Goal: Use online tool/utility: Utilize a website feature to perform a specific function

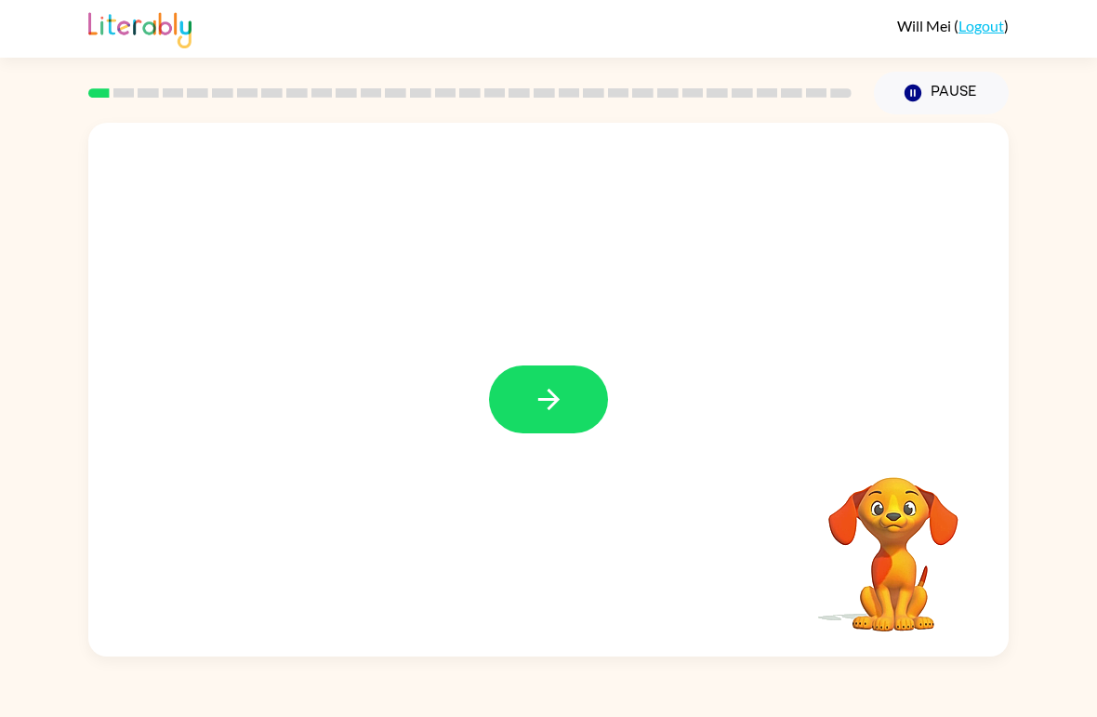
click at [515, 393] on button "button" at bounding box center [548, 399] width 119 height 68
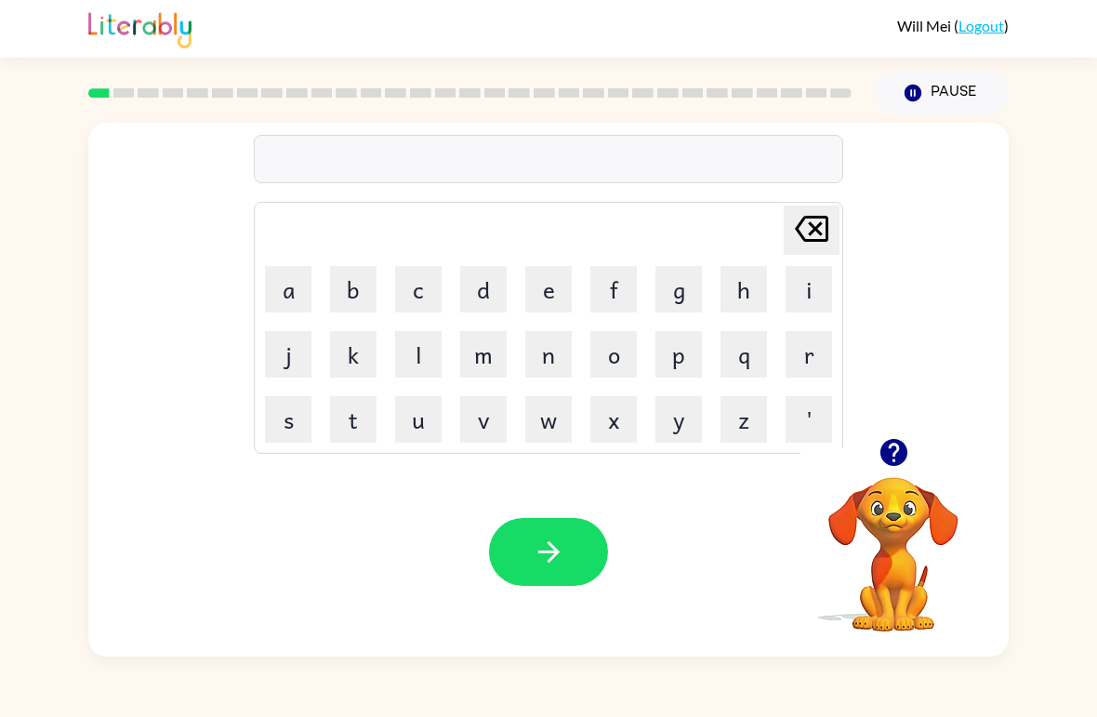
click at [762, 454] on icon "button" at bounding box center [893, 452] width 27 height 27
click at [762, 456] on icon "button" at bounding box center [894, 452] width 33 height 33
click at [762, 466] on icon "button" at bounding box center [893, 452] width 27 height 27
click at [682, 352] on button "p" at bounding box center [679, 354] width 46 height 46
click at [293, 287] on button "a" at bounding box center [288, 289] width 46 height 46
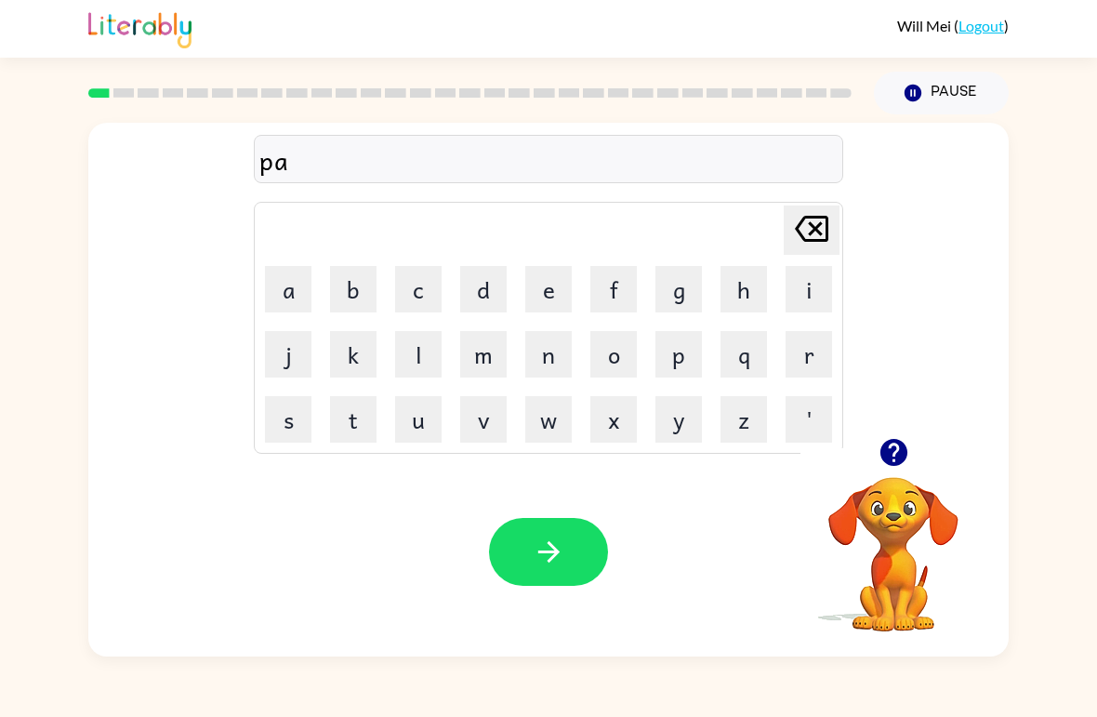
click at [487, 258] on td "d" at bounding box center [483, 289] width 63 height 63
click at [480, 288] on button "d" at bounding box center [483, 289] width 46 height 46
click at [551, 551] on icon "button" at bounding box center [549, 552] width 33 height 33
click at [693, 345] on button "p" at bounding box center [679, 354] width 46 height 46
click at [618, 364] on button "o" at bounding box center [613, 354] width 46 height 46
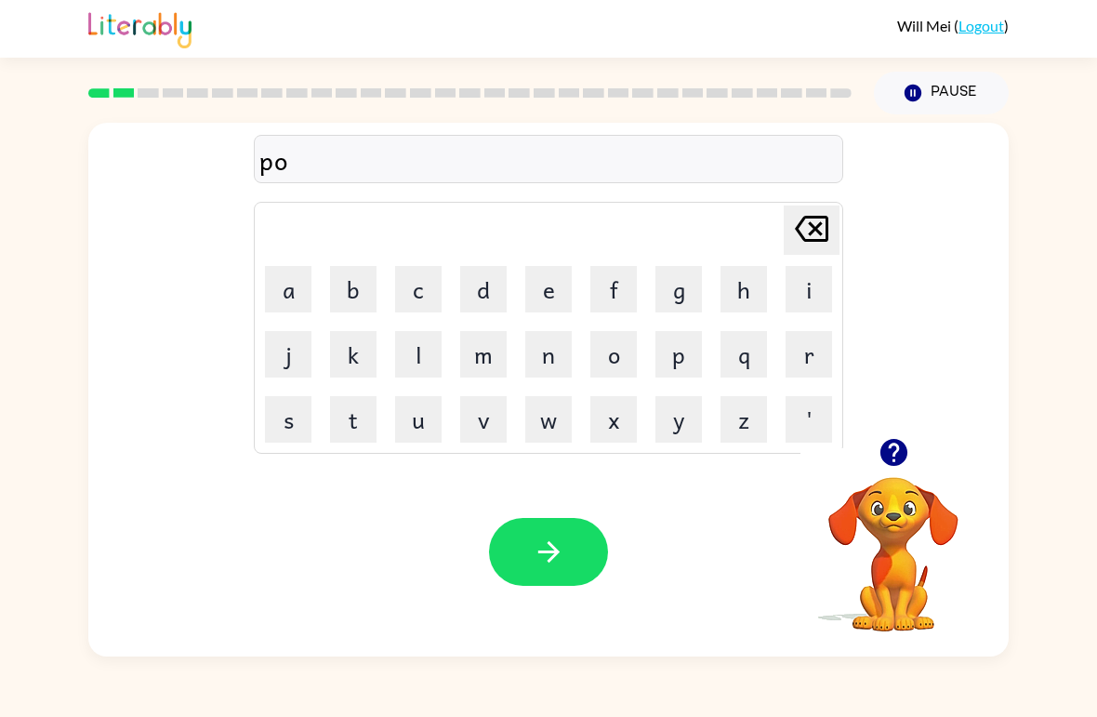
click at [417, 349] on button "l" at bounding box center [418, 354] width 46 height 46
click at [762, 443] on div at bounding box center [894, 452] width 186 height 47
click at [762, 451] on icon "button" at bounding box center [893, 452] width 27 height 27
click at [526, 556] on button "button" at bounding box center [548, 552] width 119 height 68
click at [537, 364] on button "n" at bounding box center [548, 354] width 46 height 46
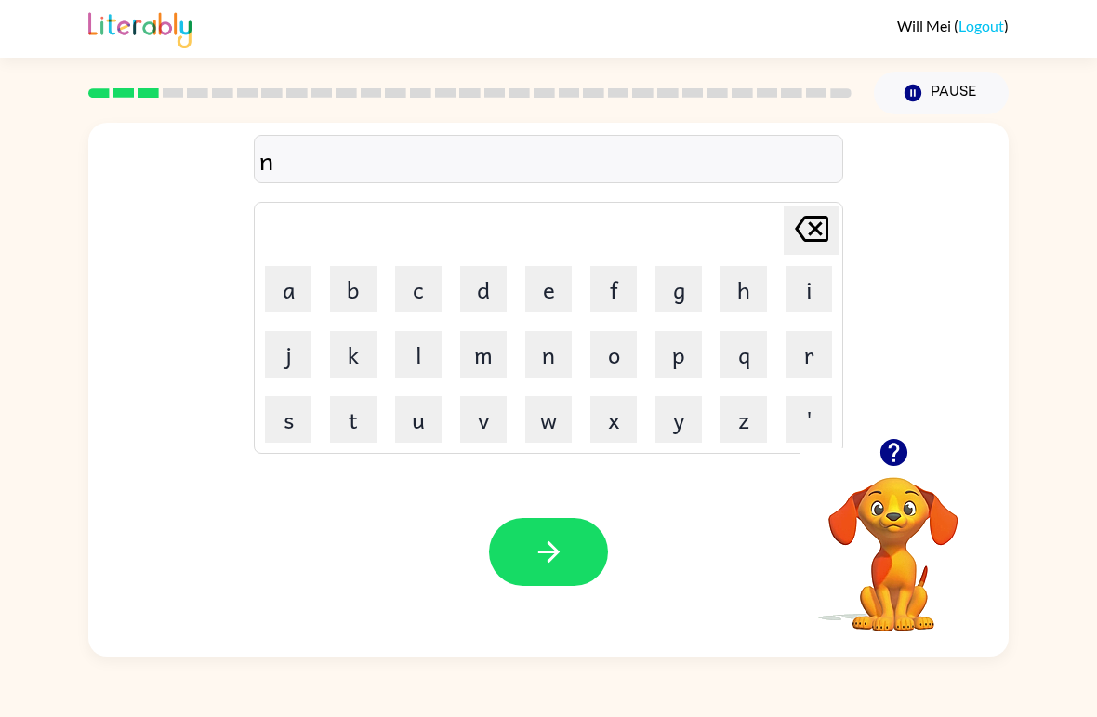
click at [610, 353] on button "o" at bounding box center [613, 354] width 46 height 46
click at [762, 365] on button "r" at bounding box center [809, 354] width 46 height 46
click at [280, 419] on button "s" at bounding box center [288, 419] width 46 height 46
click at [349, 421] on button "t" at bounding box center [353, 419] width 46 height 46
click at [762, 441] on button "button" at bounding box center [893, 452] width 47 height 47
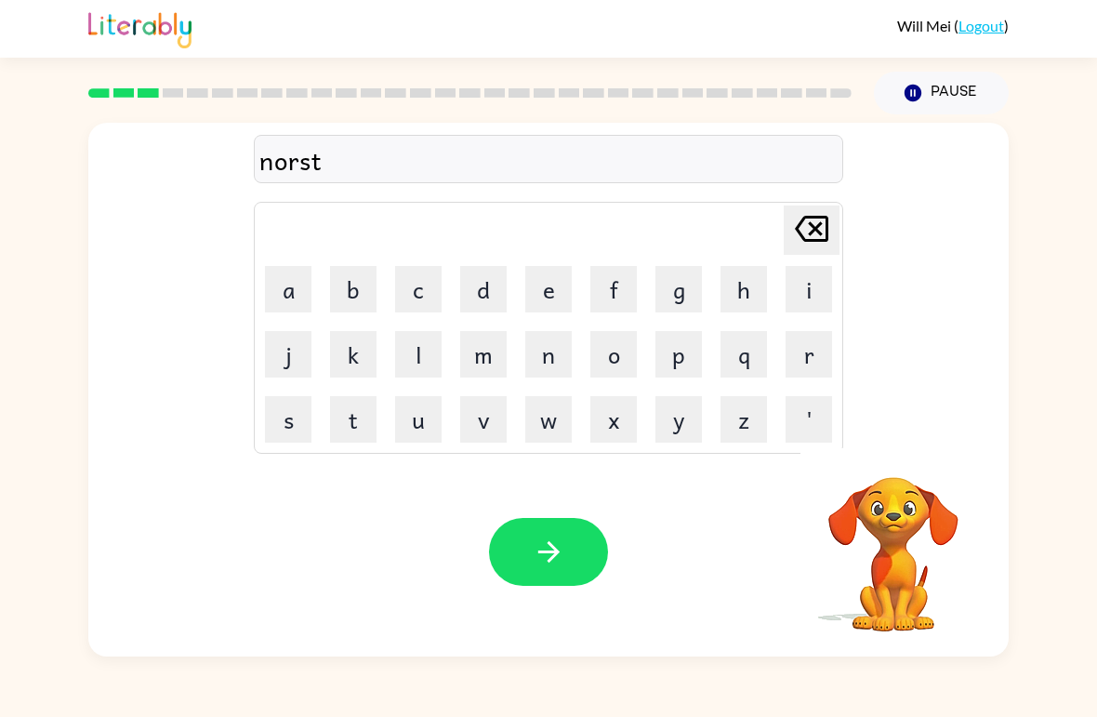
click at [266, 164] on div "norst" at bounding box center [548, 159] width 578 height 39
click at [278, 170] on div "norst" at bounding box center [548, 159] width 578 height 39
click at [276, 169] on div "norst" at bounding box center [548, 159] width 578 height 39
click at [275, 169] on div "norst" at bounding box center [548, 159] width 578 height 39
click at [298, 156] on div "norst" at bounding box center [548, 159] width 578 height 39
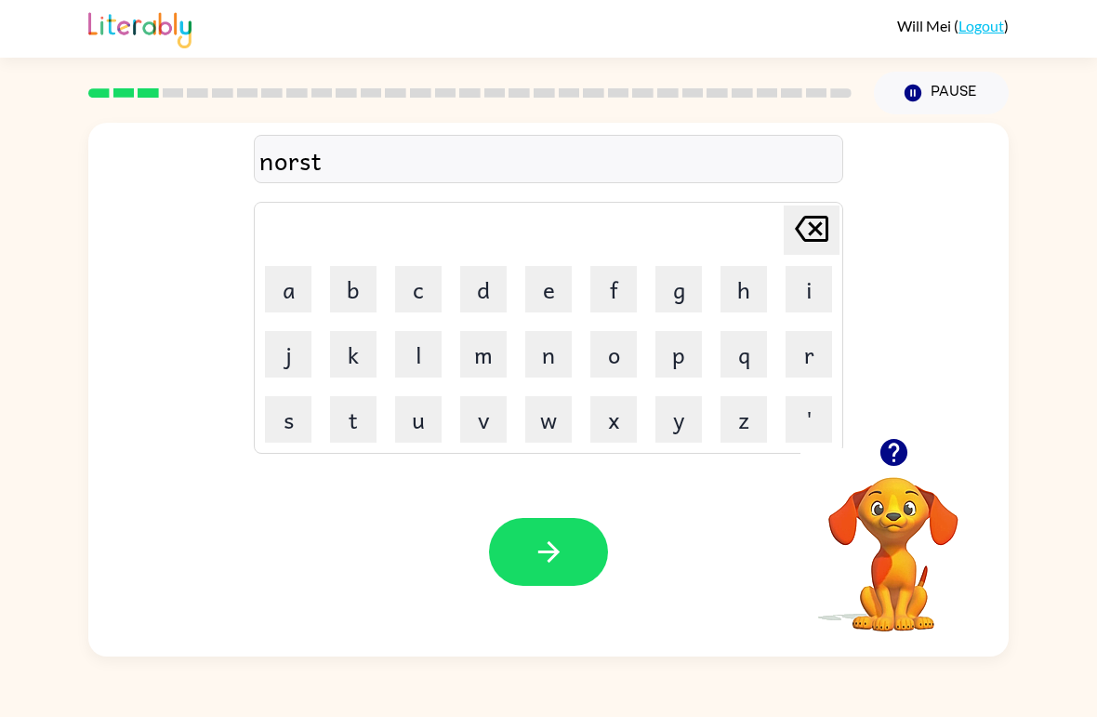
click at [298, 155] on div "norst" at bounding box center [548, 159] width 578 height 39
click at [325, 174] on div "norst" at bounding box center [548, 159] width 578 height 39
click at [277, 182] on div "norst" at bounding box center [549, 159] width 590 height 48
click at [251, 161] on div "norst [PERSON_NAME] last character input a b c d e f g h i j k l m n o p q r s …" at bounding box center [548, 280] width 921 height 315
click at [762, 233] on icon at bounding box center [811, 229] width 33 height 26
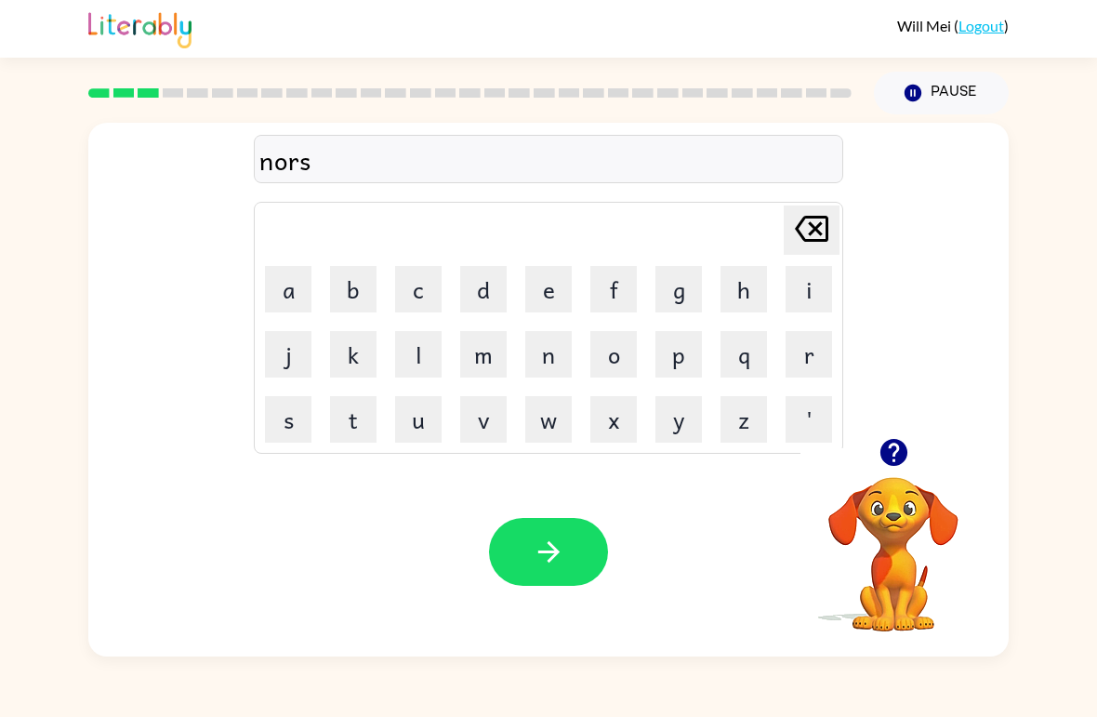
click at [762, 232] on icon at bounding box center [811, 229] width 33 height 26
click at [762, 218] on icon "[PERSON_NAME] last character input" at bounding box center [811, 228] width 45 height 45
click at [762, 217] on icon "[PERSON_NAME] last character input" at bounding box center [811, 228] width 45 height 45
click at [607, 347] on button "o" at bounding box center [613, 354] width 46 height 46
click at [762, 360] on button "r" at bounding box center [809, 354] width 46 height 46
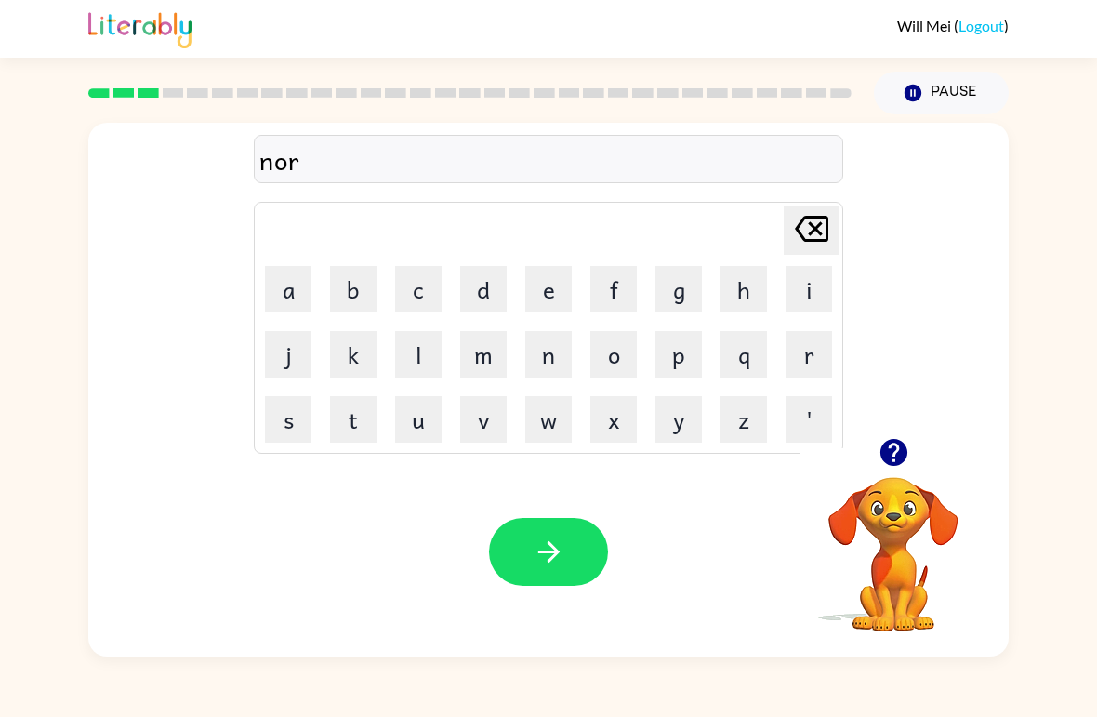
click at [272, 422] on button "s" at bounding box center [288, 419] width 46 height 46
click at [369, 424] on button "t" at bounding box center [353, 419] width 46 height 46
click at [762, 232] on icon "[PERSON_NAME] last character input" at bounding box center [811, 228] width 45 height 45
click at [762, 236] on icon "[PERSON_NAME] last character input" at bounding box center [811, 228] width 45 height 45
click at [368, 424] on button "t" at bounding box center [353, 419] width 46 height 46
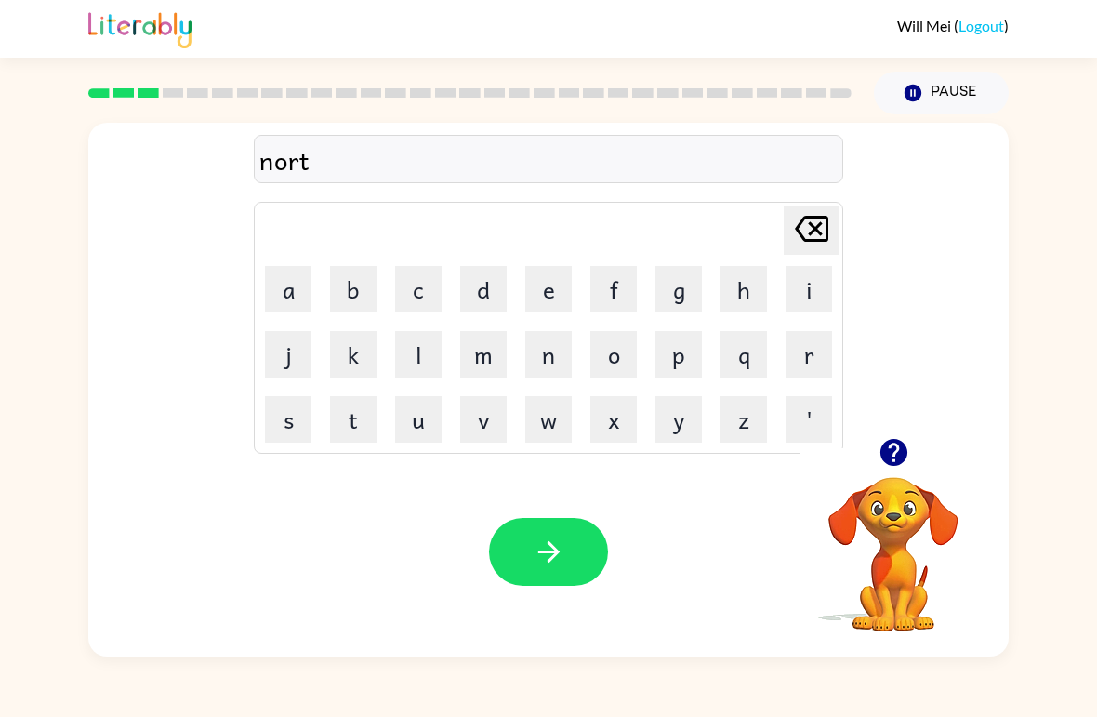
click at [744, 274] on button "h" at bounding box center [744, 289] width 46 height 46
click at [557, 545] on icon "button" at bounding box center [549, 552] width 33 height 33
click at [762, 466] on icon "button" at bounding box center [894, 452] width 33 height 33
click at [294, 422] on button "s" at bounding box center [288, 419] width 46 height 46
click at [691, 365] on button "p" at bounding box center [679, 354] width 46 height 46
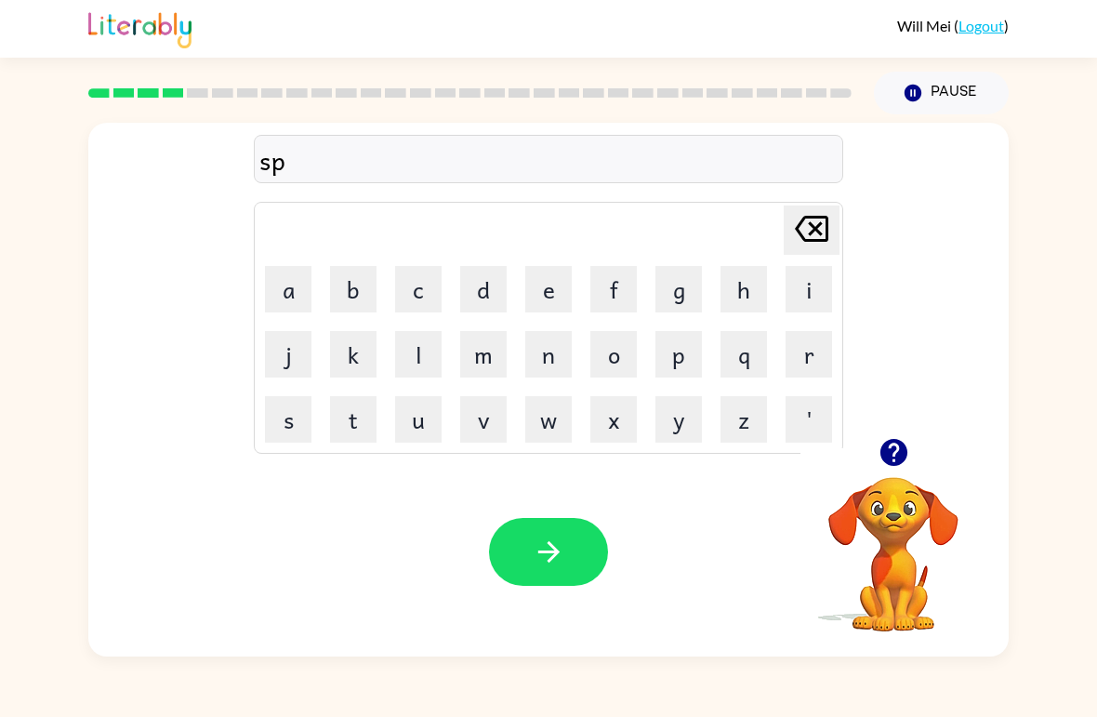
click at [530, 418] on button "w" at bounding box center [548, 419] width 46 height 46
click at [762, 296] on button "i" at bounding box center [809, 289] width 46 height 46
click at [484, 353] on button "m" at bounding box center [483, 354] width 46 height 46
click at [762, 224] on icon at bounding box center [811, 229] width 33 height 26
click at [762, 223] on icon "[PERSON_NAME] last character input" at bounding box center [811, 228] width 45 height 45
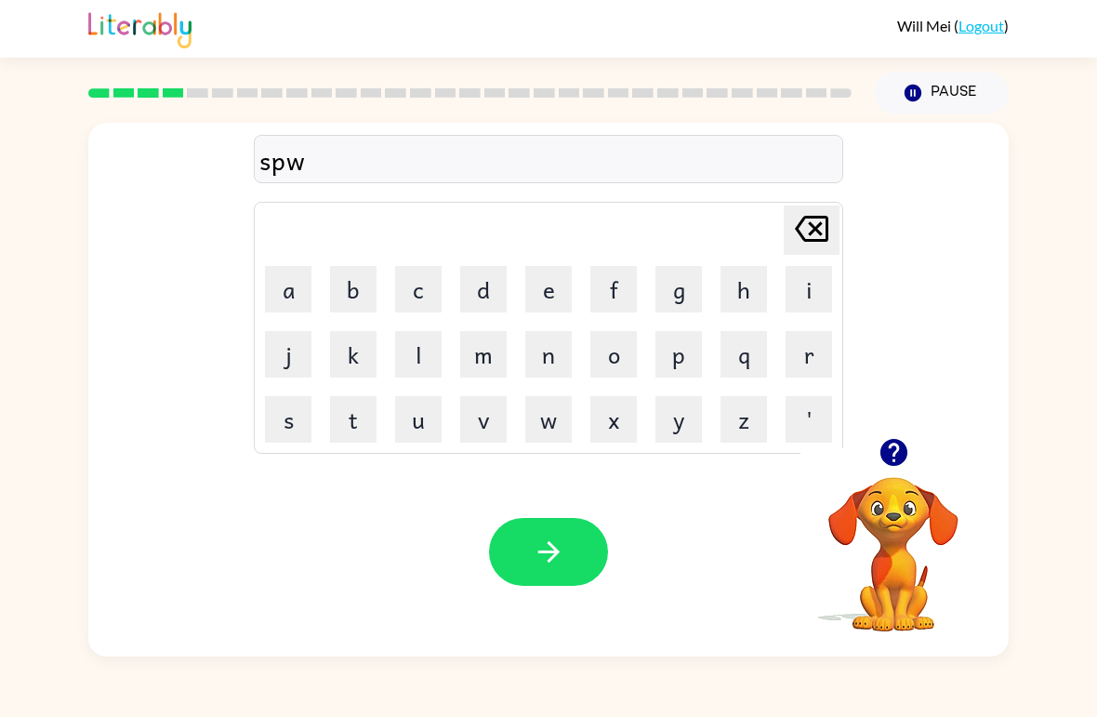
click at [762, 232] on icon at bounding box center [811, 229] width 33 height 26
click at [762, 291] on button "i" at bounding box center [809, 289] width 46 height 46
click at [483, 347] on button "m" at bounding box center [483, 354] width 46 height 46
click at [762, 232] on icon at bounding box center [811, 229] width 33 height 26
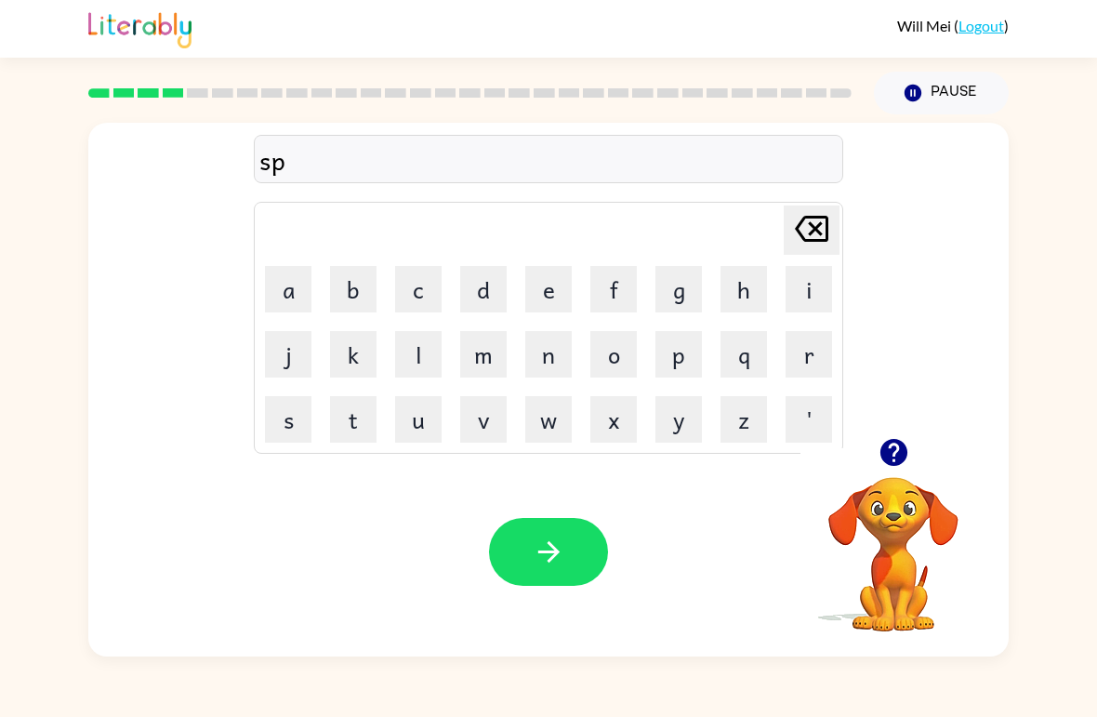
click at [762, 230] on icon "[PERSON_NAME] last character input" at bounding box center [811, 228] width 45 height 45
click at [537, 414] on button "w" at bounding box center [548, 419] width 46 height 46
click at [762, 285] on button "i" at bounding box center [809, 289] width 46 height 46
click at [477, 361] on button "m" at bounding box center [483, 354] width 46 height 46
click at [511, 537] on button "button" at bounding box center [548, 552] width 119 height 68
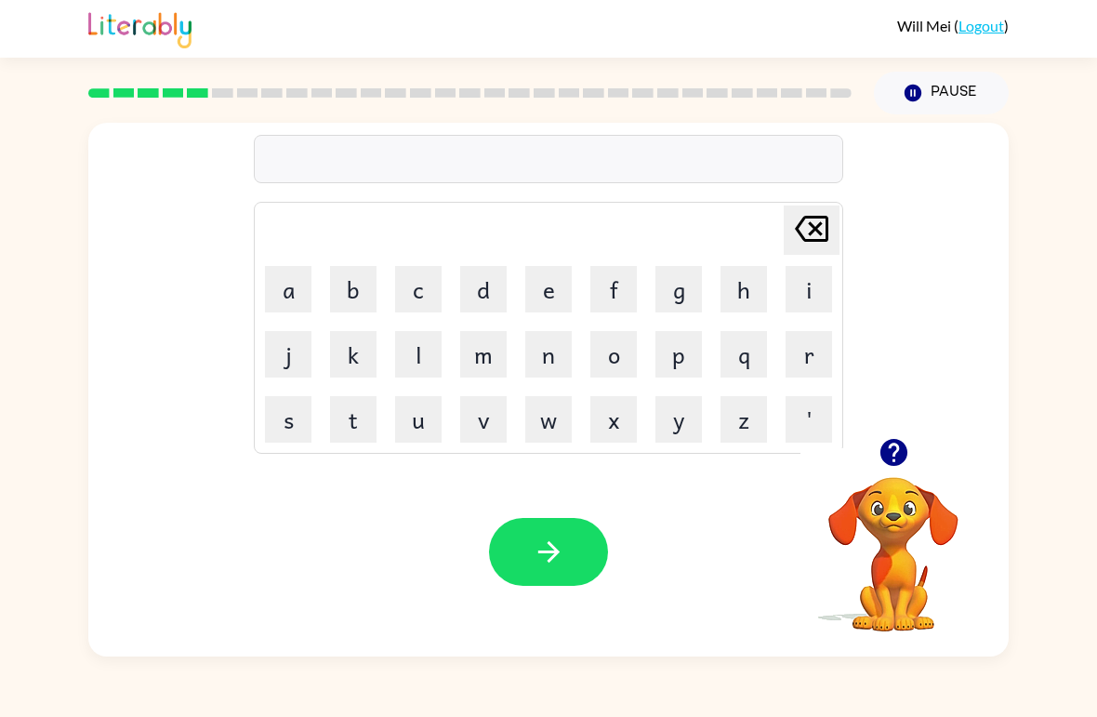
click at [307, 440] on button "s" at bounding box center [288, 419] width 46 height 46
click at [373, 347] on button "k" at bounding box center [353, 354] width 46 height 46
click at [607, 356] on button "o" at bounding box center [613, 354] width 46 height 46
click at [409, 431] on button "u" at bounding box center [418, 419] width 46 height 46
click at [368, 406] on button "t" at bounding box center [353, 419] width 46 height 46
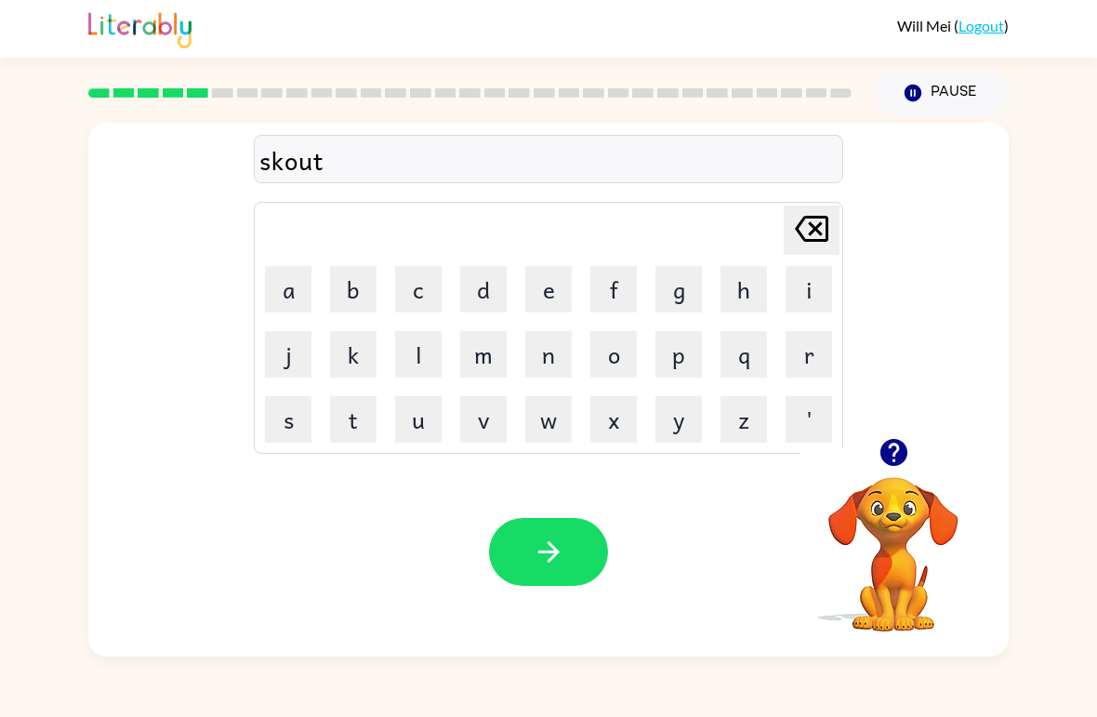
click at [584, 537] on button "button" at bounding box center [548, 552] width 119 height 68
click at [287, 286] on button "a" at bounding box center [288, 289] width 46 height 46
click at [473, 365] on button "m" at bounding box center [483, 354] width 46 height 46
click at [762, 228] on icon "[PERSON_NAME] last character input" at bounding box center [811, 228] width 45 height 45
click at [685, 433] on button "y" at bounding box center [679, 419] width 46 height 46
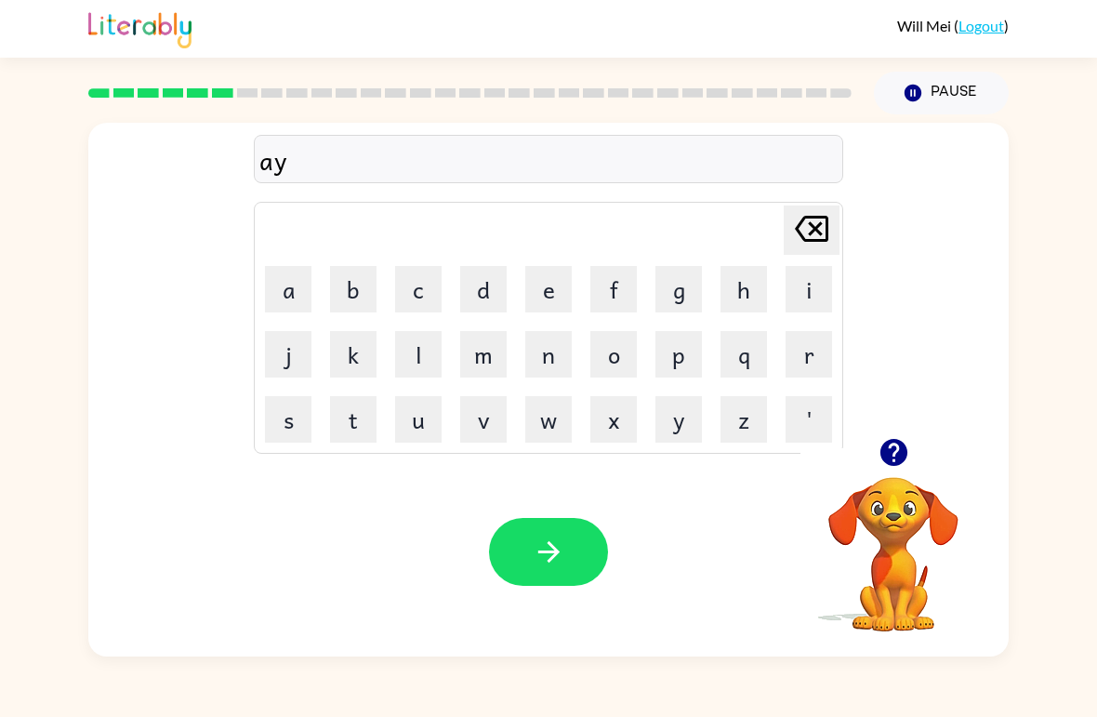
click at [484, 350] on button "m" at bounding box center [483, 354] width 46 height 46
click at [540, 546] on icon "button" at bounding box center [549, 552] width 33 height 33
click at [762, 447] on icon "button" at bounding box center [893, 452] width 27 height 27
click at [762, 465] on icon "button" at bounding box center [893, 452] width 27 height 27
click at [762, 458] on icon "button" at bounding box center [893, 452] width 27 height 27
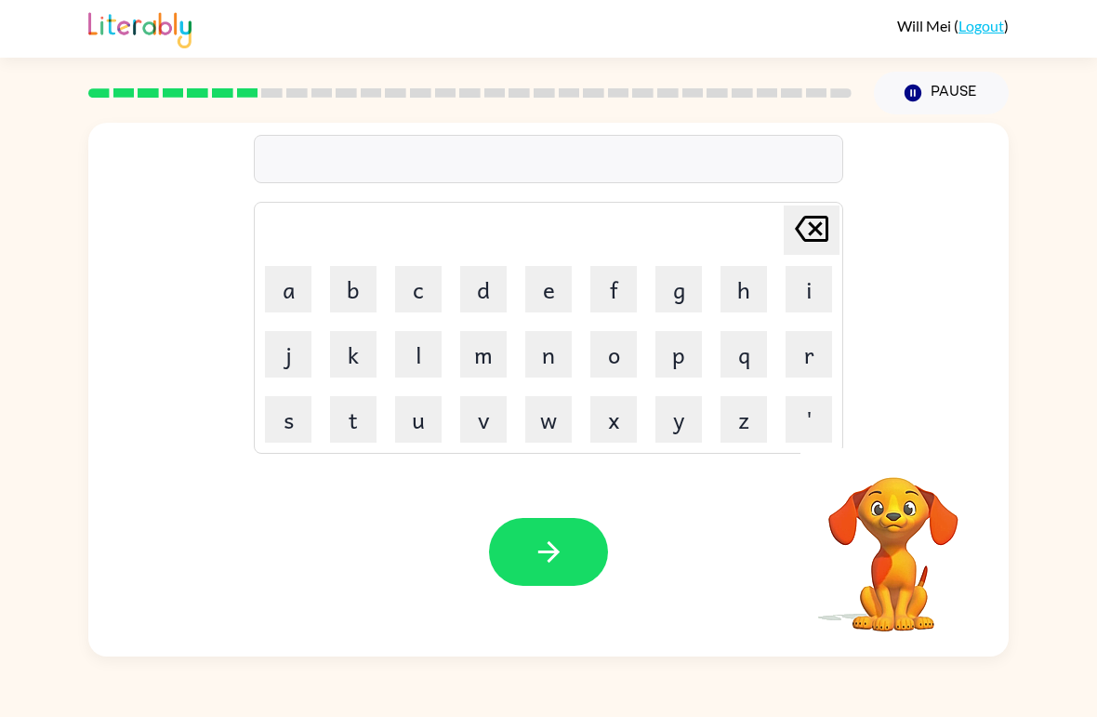
click at [280, 424] on button "s" at bounding box center [288, 419] width 46 height 46
click at [341, 362] on button "k" at bounding box center [353, 354] width 46 height 46
click at [762, 358] on button "r" at bounding box center [809, 354] width 46 height 46
click at [762, 290] on button "i" at bounding box center [809, 289] width 46 height 46
click at [347, 291] on button "b" at bounding box center [353, 289] width 46 height 46
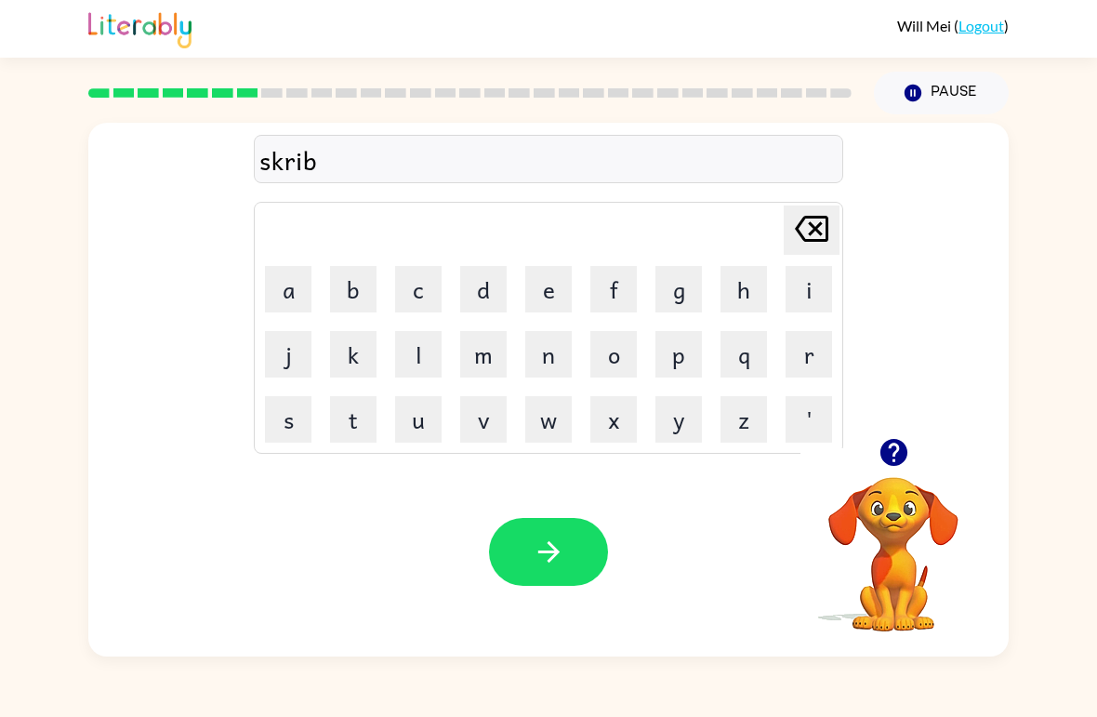
click at [418, 370] on button "l" at bounding box center [418, 354] width 46 height 46
click at [563, 572] on button "button" at bounding box center [548, 552] width 119 height 68
click at [499, 553] on button "button" at bounding box center [548, 552] width 119 height 68
click at [675, 288] on button "g" at bounding box center [679, 289] width 46 height 46
click at [762, 360] on button "r" at bounding box center [809, 354] width 46 height 46
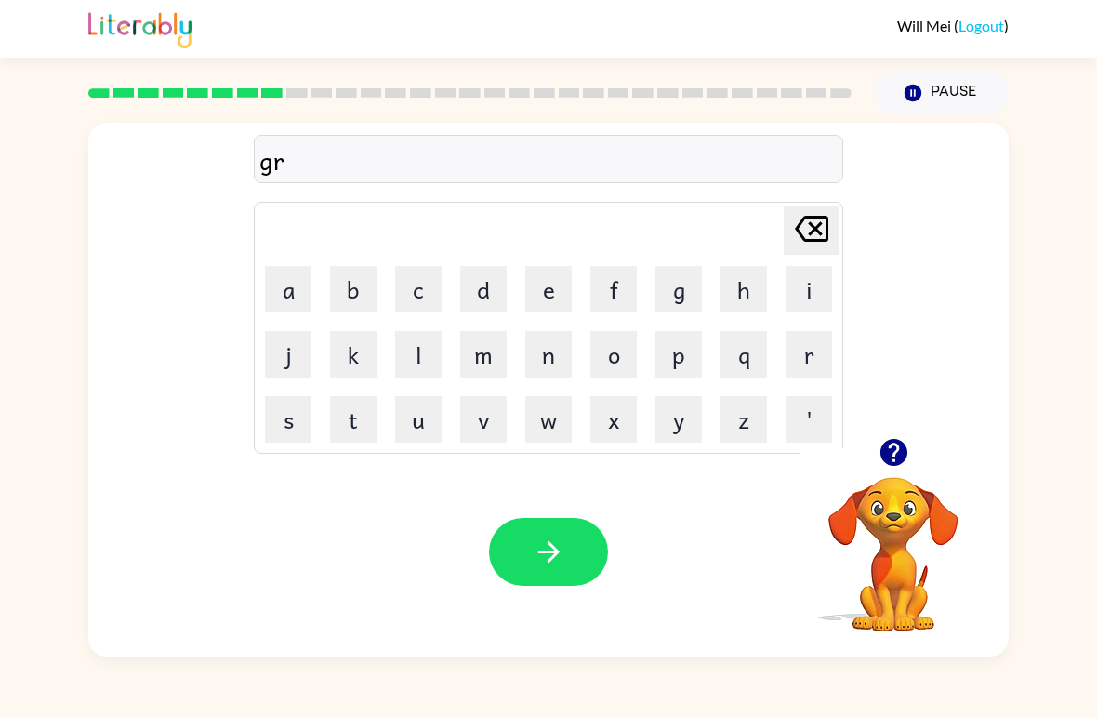
click at [298, 286] on button "a" at bounding box center [288, 289] width 46 height 46
click at [596, 285] on button "f" at bounding box center [613, 289] width 46 height 46
click at [573, 547] on button "button" at bounding box center [548, 552] width 119 height 68
click at [686, 355] on button "p" at bounding box center [679, 354] width 46 height 46
click at [620, 352] on button "o" at bounding box center [613, 354] width 46 height 46
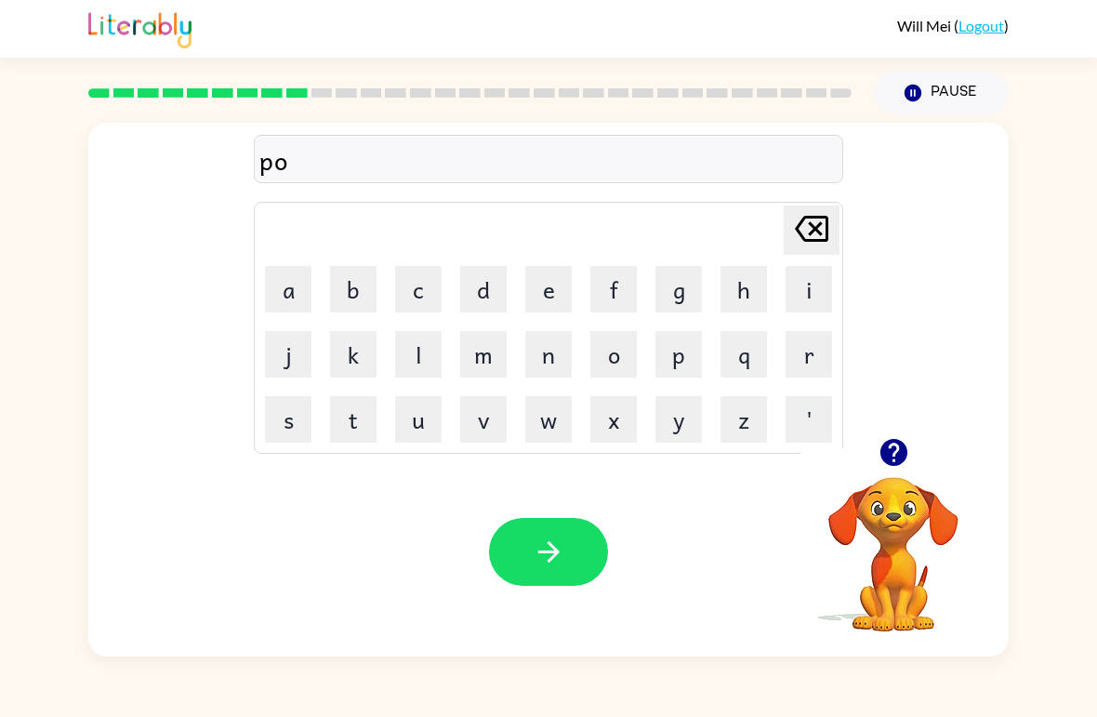
click at [762, 290] on button "i" at bounding box center [809, 289] width 46 height 46
click at [360, 432] on button "t" at bounding box center [353, 419] width 46 height 46
click at [575, 548] on button "button" at bounding box center [548, 552] width 119 height 68
click at [762, 504] on div "poit Delete Delete last character input a b c d e f g h i j k l m n o p q r s t…" at bounding box center [548, 385] width 1097 height 542
click at [423, 419] on button "u" at bounding box center [418, 419] width 46 height 46
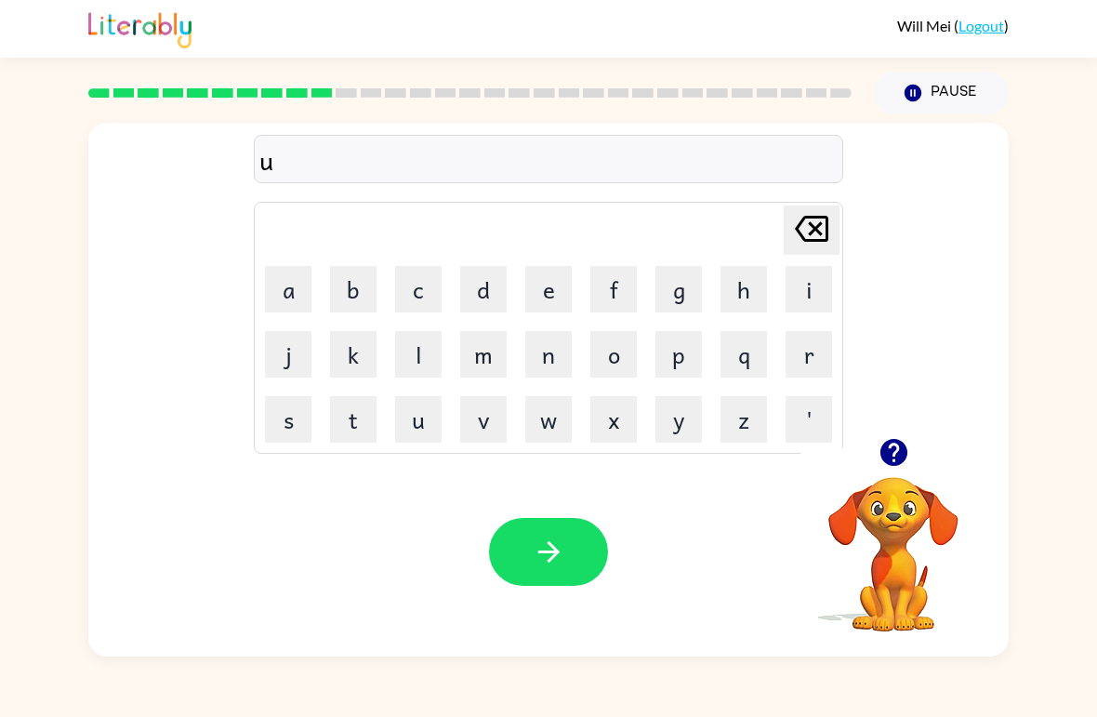
click at [559, 354] on button "n" at bounding box center [548, 354] width 46 height 46
click at [616, 275] on button "f" at bounding box center [613, 289] width 46 height 46
click at [612, 344] on button "o" at bounding box center [613, 354] width 46 height 46
click at [483, 279] on button "d" at bounding box center [483, 289] width 46 height 46
click at [529, 564] on button "button" at bounding box center [548, 552] width 119 height 68
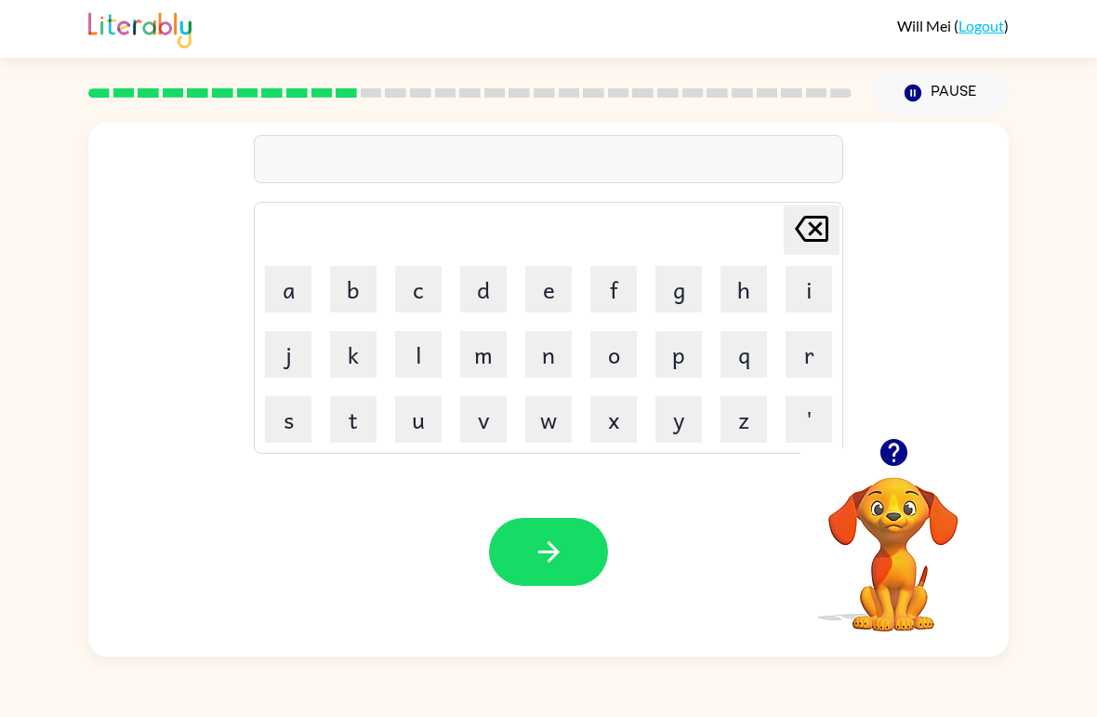
click at [476, 427] on button "v" at bounding box center [483, 419] width 46 height 46
click at [617, 347] on button "o" at bounding box center [613, 354] width 46 height 46
click at [351, 431] on button "t" at bounding box center [353, 419] width 46 height 46
click at [503, 557] on button "button" at bounding box center [548, 552] width 119 height 68
click at [481, 364] on button "m" at bounding box center [483, 354] width 46 height 46
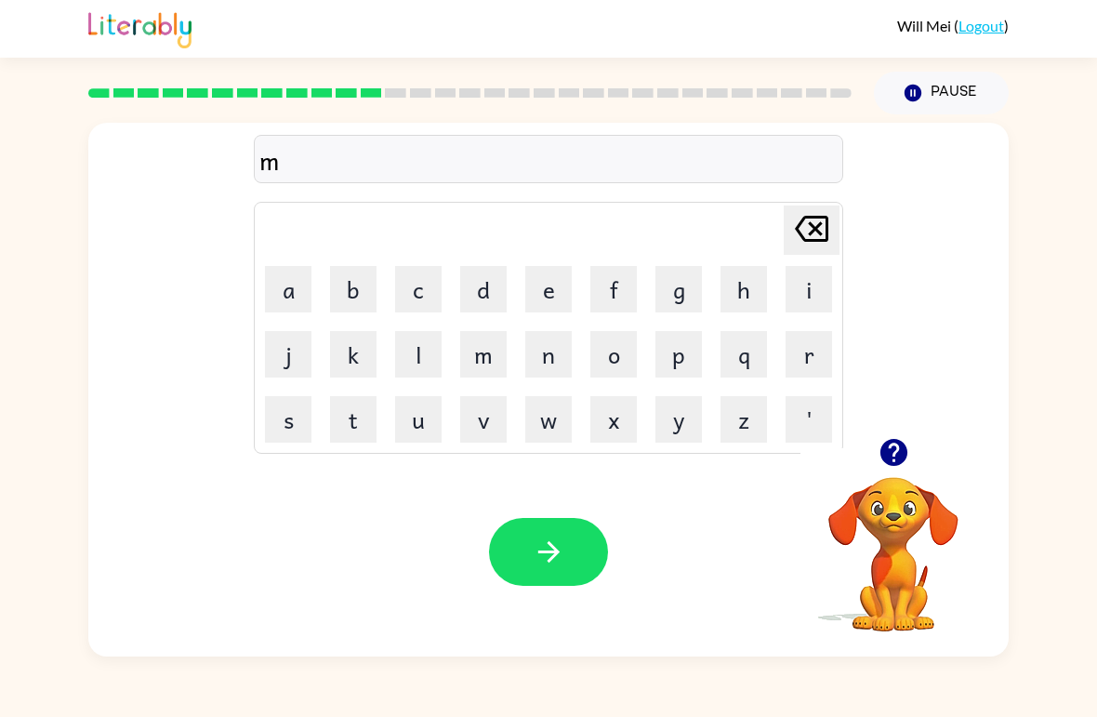
click at [536, 343] on button "n" at bounding box center [548, 354] width 46 height 46
click at [762, 238] on button "[PERSON_NAME] last character input" at bounding box center [812, 230] width 56 height 49
click at [293, 426] on button "s" at bounding box center [288, 419] width 46 height 46
click at [354, 417] on button "t" at bounding box center [353, 419] width 46 height 46
click at [285, 294] on button "a" at bounding box center [288, 289] width 46 height 46
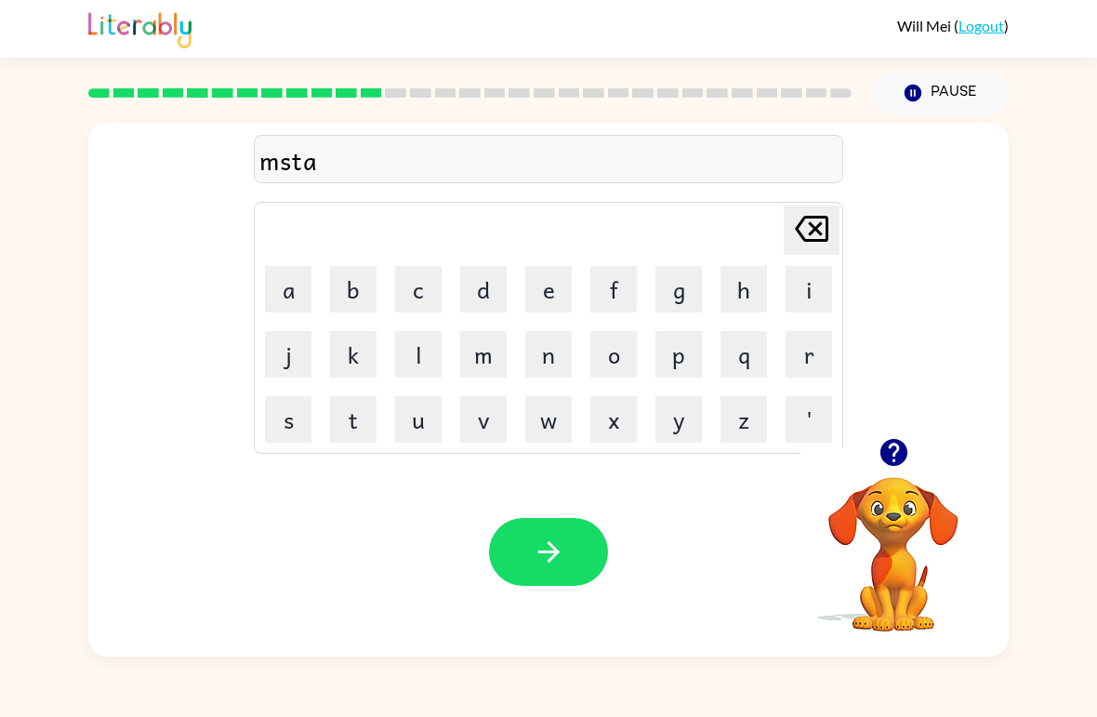
click at [424, 301] on button "c" at bounding box center [418, 289] width 46 height 46
click at [342, 166] on div "mstac" at bounding box center [548, 159] width 578 height 39
click at [350, 182] on div "mstac" at bounding box center [549, 159] width 590 height 48
click at [348, 348] on button "k" at bounding box center [353, 354] width 46 height 46
click at [518, 554] on button "button" at bounding box center [548, 552] width 119 height 68
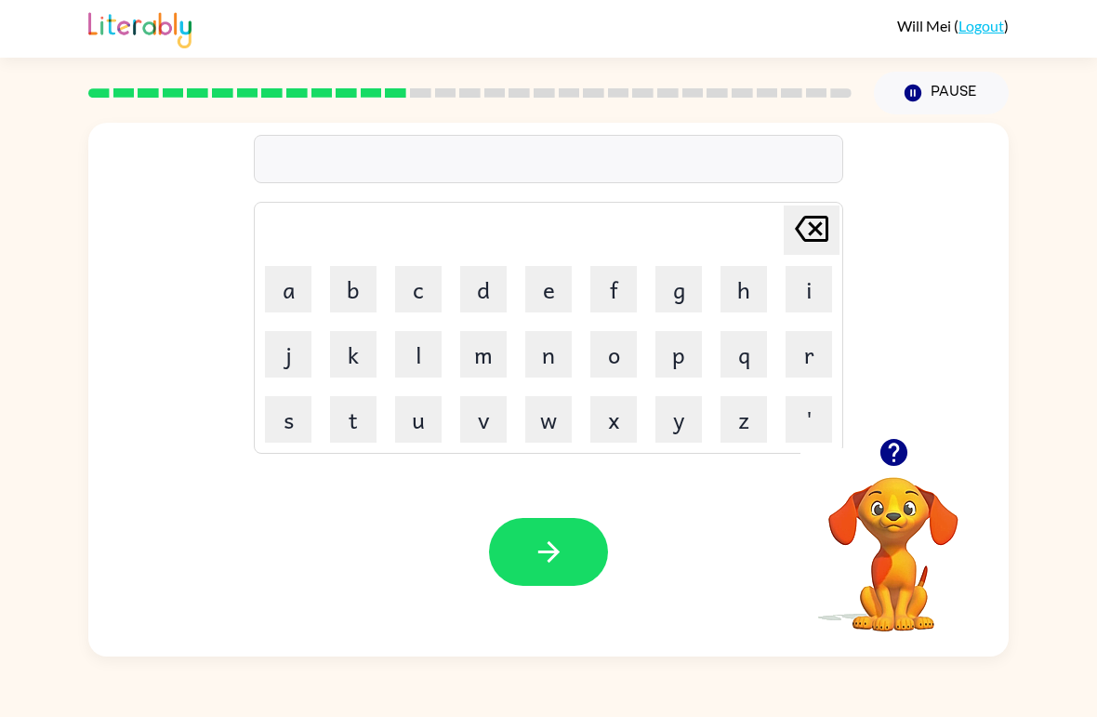
click at [511, 564] on button "button" at bounding box center [548, 552] width 119 height 68
click at [350, 350] on button "k" at bounding box center [353, 354] width 46 height 46
click at [762, 292] on button "i" at bounding box center [809, 289] width 46 height 46
click at [484, 289] on button "d" at bounding box center [483, 289] width 46 height 46
click at [417, 356] on button "l" at bounding box center [418, 354] width 46 height 46
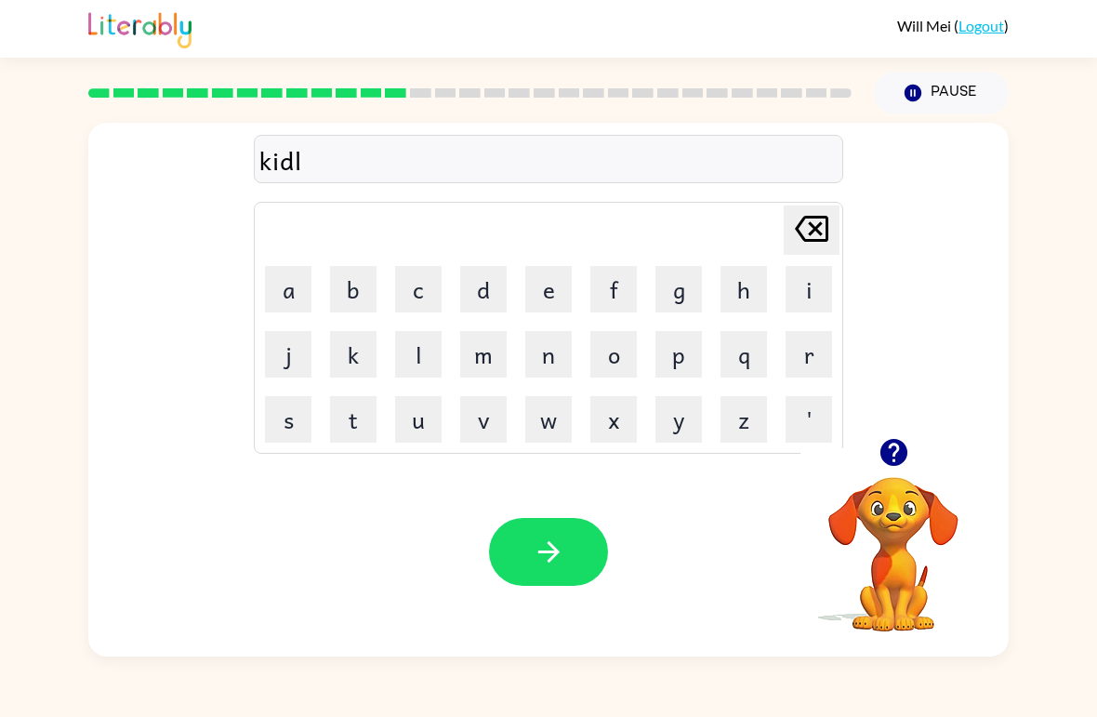
click at [322, 400] on td "t" at bounding box center [353, 419] width 63 height 63
click at [532, 274] on button "e" at bounding box center [548, 289] width 46 height 46
click at [566, 578] on button "button" at bounding box center [548, 552] width 119 height 68
click at [476, 288] on button "d" at bounding box center [483, 289] width 46 height 46
click at [415, 351] on button "l" at bounding box center [418, 354] width 46 height 46
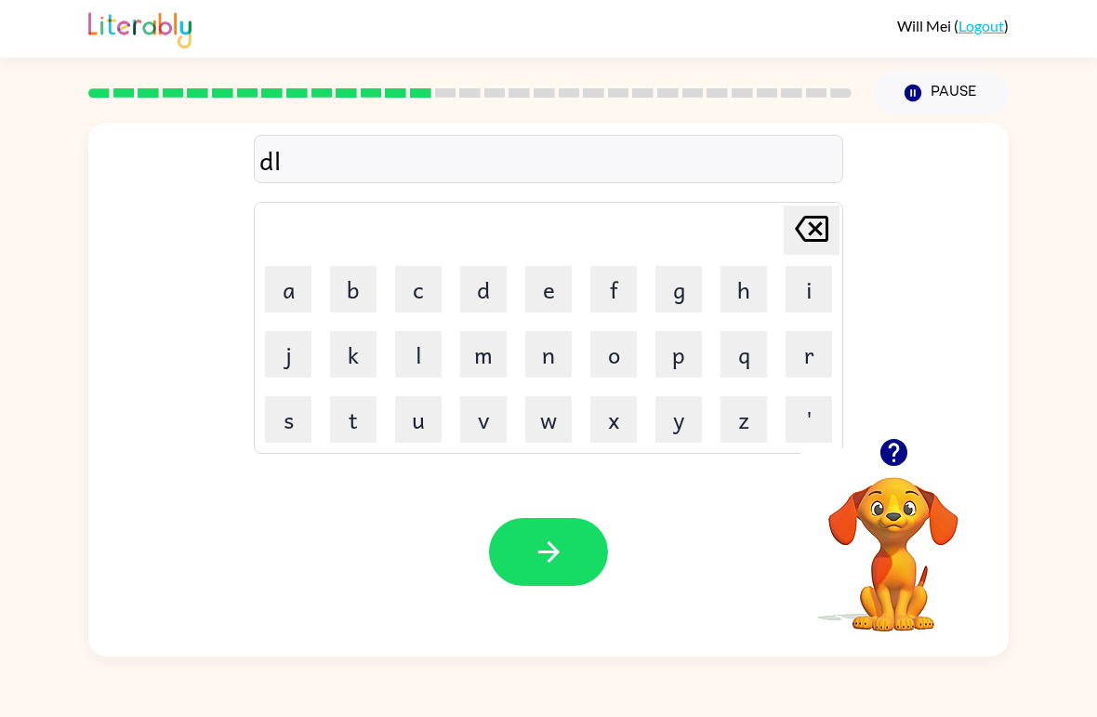
click at [302, 283] on button "a" at bounding box center [288, 289] width 46 height 46
click at [688, 420] on button "y" at bounding box center [679, 419] width 46 height 46
click at [574, 560] on button "button" at bounding box center [548, 552] width 119 height 68
click at [573, 560] on div at bounding box center [548, 552] width 119 height 68
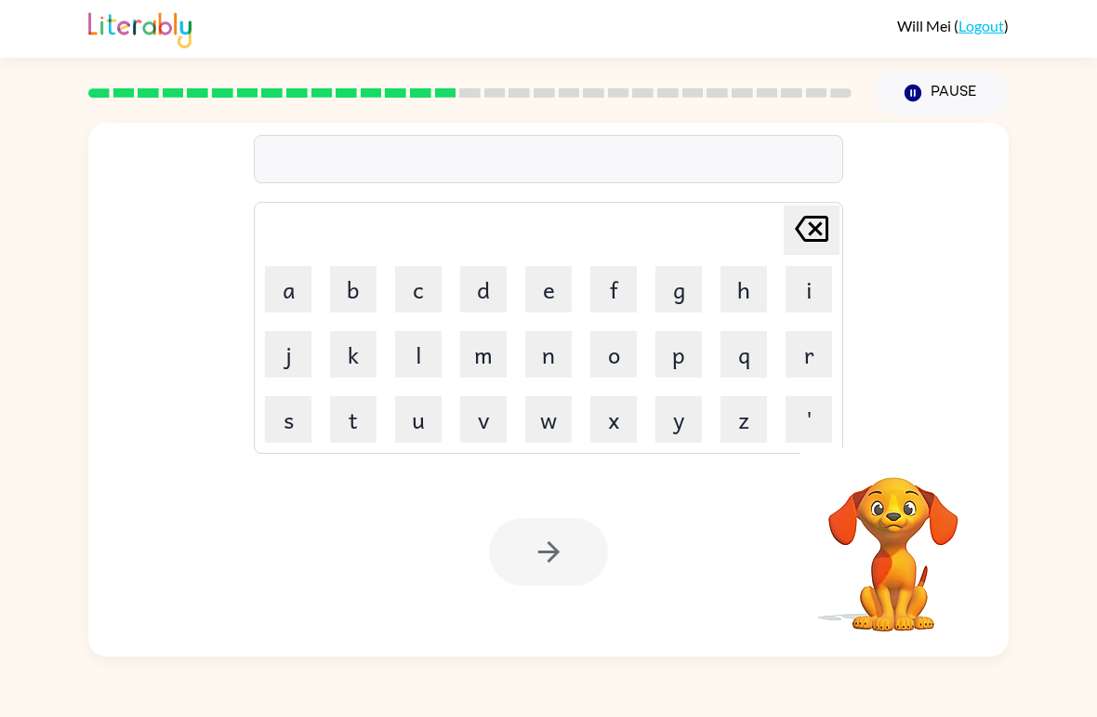
click at [221, 78] on div at bounding box center [470, 92] width 786 height 65
click at [220, 78] on div at bounding box center [470, 92] width 786 height 65
click at [87, 98] on div at bounding box center [470, 92] width 786 height 65
click at [86, 97] on div at bounding box center [470, 92] width 786 height 65
click at [100, 96] on rect at bounding box center [98, 92] width 21 height 9
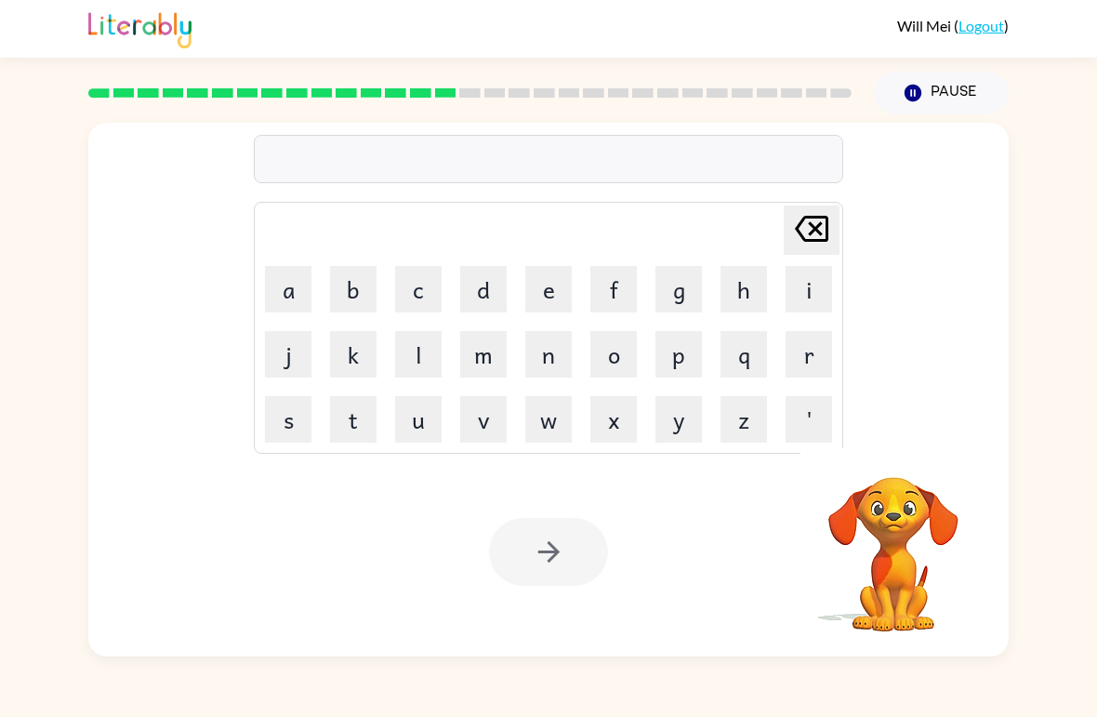
click at [100, 95] on rect at bounding box center [98, 92] width 21 height 9
click at [92, 95] on rect at bounding box center [98, 92] width 21 height 9
click at [97, 101] on div at bounding box center [470, 92] width 786 height 65
click at [96, 101] on div at bounding box center [470, 92] width 786 height 65
click at [120, 91] on rect at bounding box center [123, 92] width 21 height 9
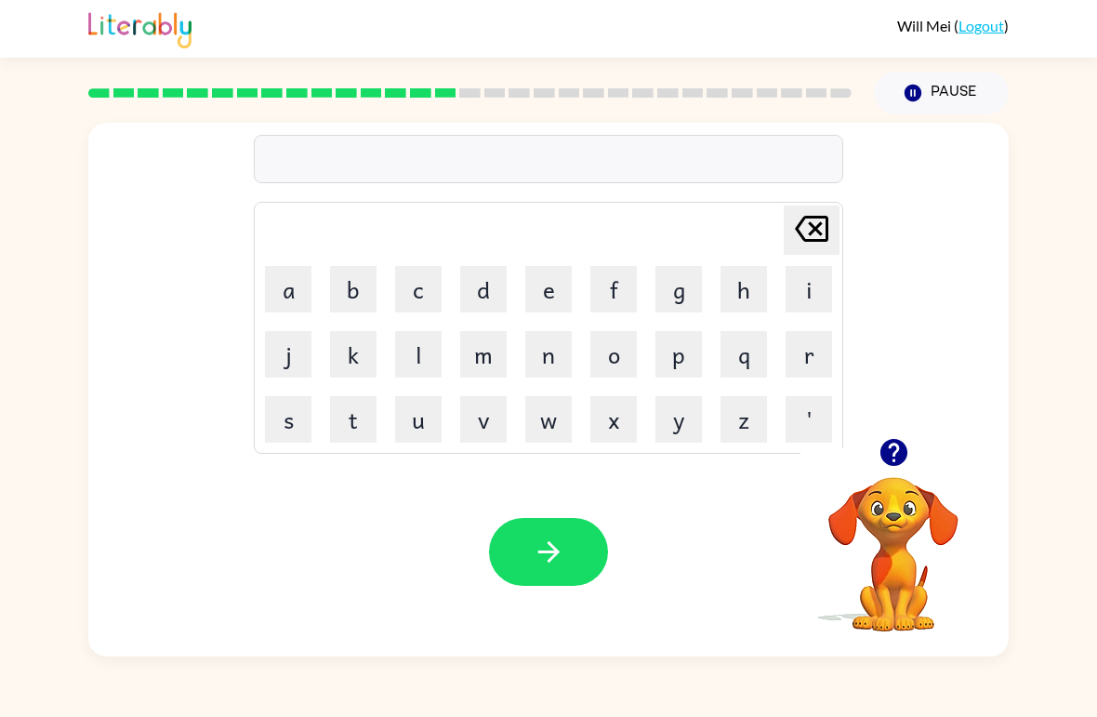
click at [177, 80] on div at bounding box center [470, 92] width 786 height 65
click at [663, 163] on div at bounding box center [549, 159] width 590 height 48
click at [762, 454] on button "button" at bounding box center [893, 452] width 47 height 47
click at [762, 496] on video "Your browser must support playing .mp4 files to use Literably. Please try using…" at bounding box center [894, 541] width 186 height 186
click at [762, 465] on button "button" at bounding box center [893, 452] width 47 height 47
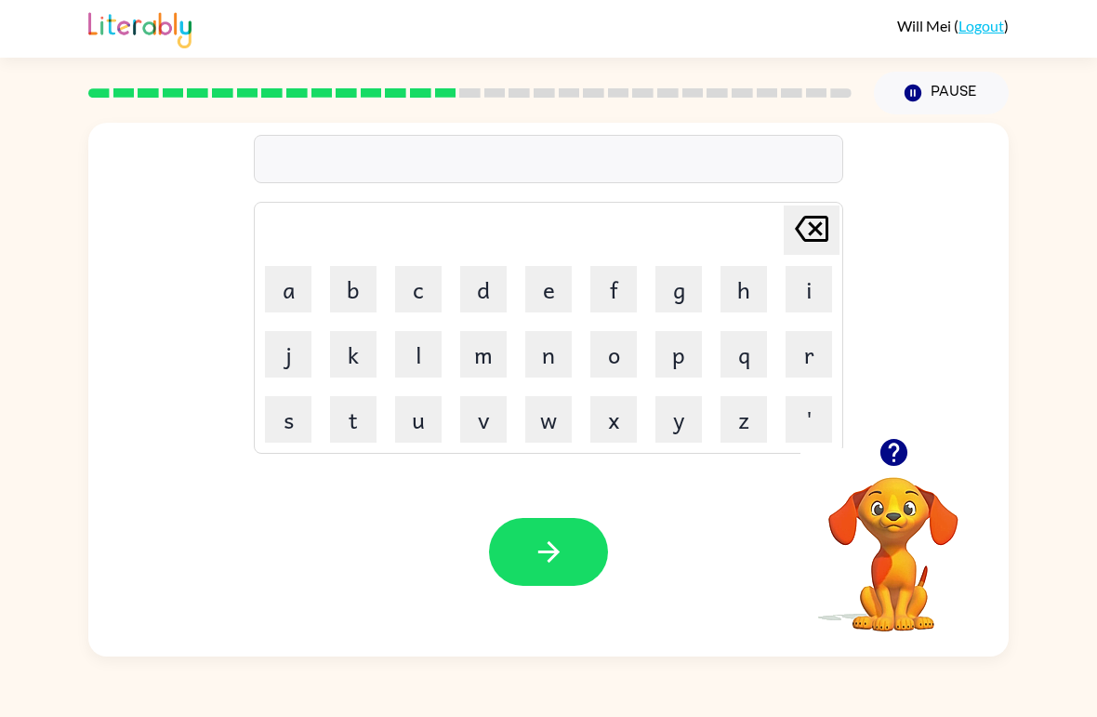
click at [762, 467] on icon "button" at bounding box center [894, 452] width 33 height 33
click at [358, 371] on button "k" at bounding box center [353, 354] width 46 height 46
click at [626, 364] on button "o" at bounding box center [613, 354] width 46 height 46
click at [762, 362] on button "r" at bounding box center [809, 354] width 46 height 46
click at [482, 276] on button "d" at bounding box center [483, 289] width 46 height 46
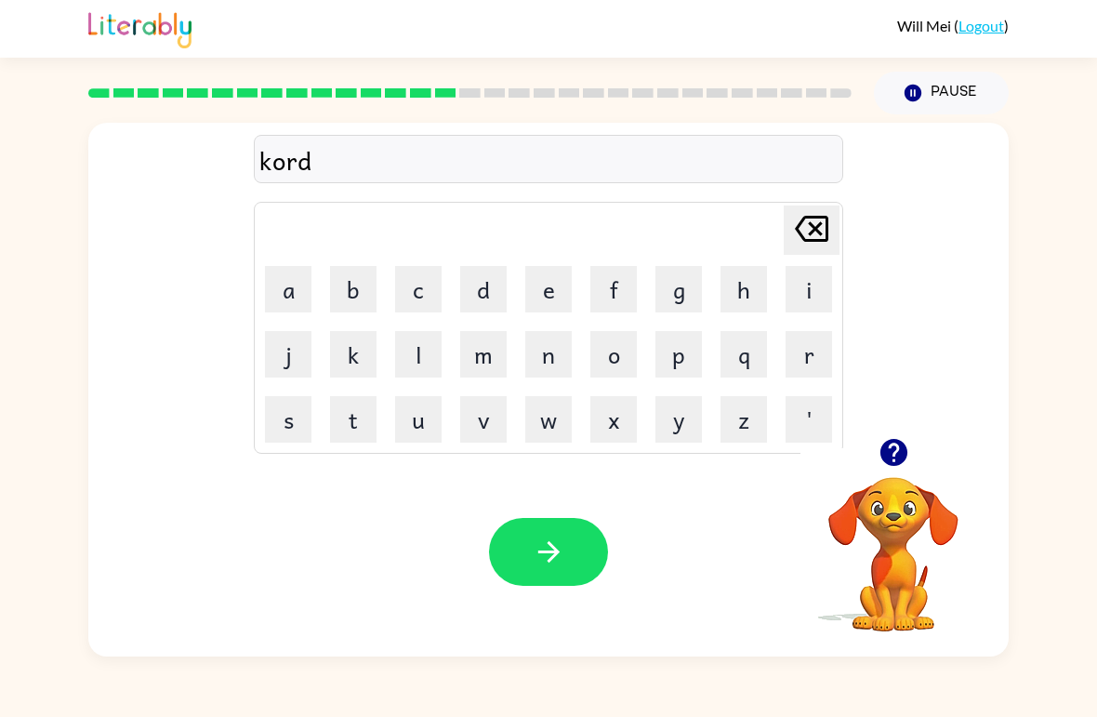
click at [555, 525] on button "button" at bounding box center [548, 552] width 119 height 68
click at [742, 439] on button "z" at bounding box center [744, 419] width 46 height 46
click at [762, 304] on button "i" at bounding box center [809, 289] width 46 height 46
click at [690, 365] on button "p" at bounding box center [679, 354] width 46 height 46
click at [594, 577] on button "button" at bounding box center [548, 552] width 119 height 68
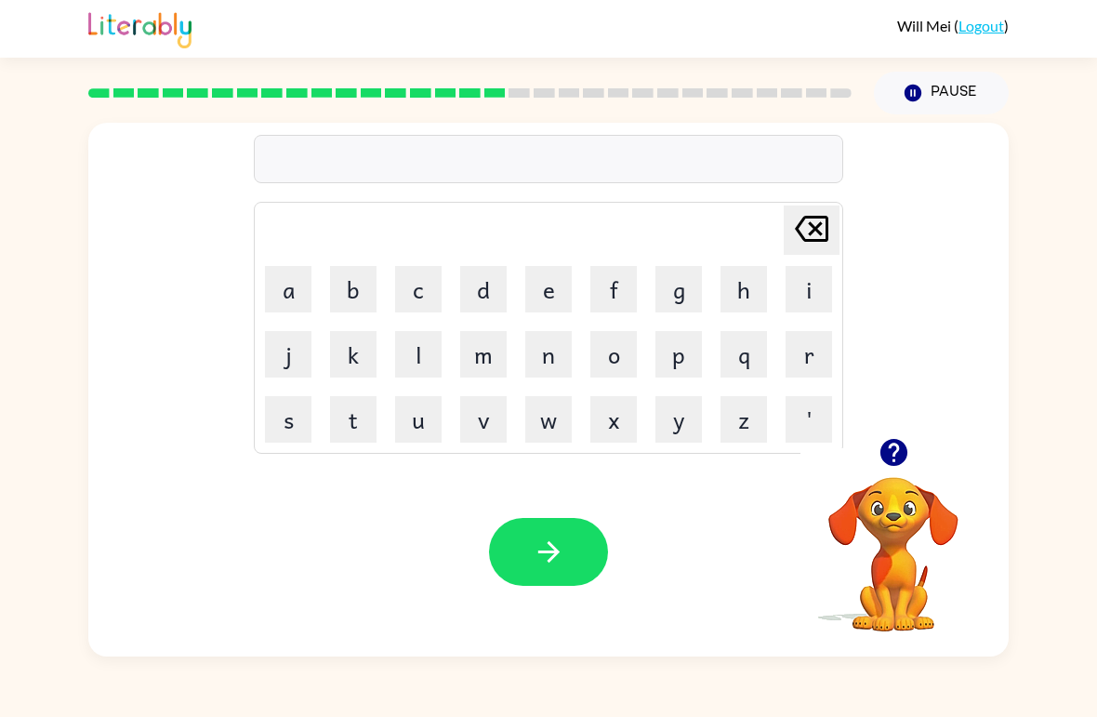
click at [683, 351] on button "p" at bounding box center [679, 354] width 46 height 46
click at [762, 245] on icon "[PERSON_NAME] last character input" at bounding box center [811, 228] width 45 height 45
click at [492, 289] on button "d" at bounding box center [483, 289] width 46 height 46
click at [762, 360] on button "r" at bounding box center [809, 354] width 46 height 46
click at [681, 359] on button "p" at bounding box center [679, 354] width 46 height 46
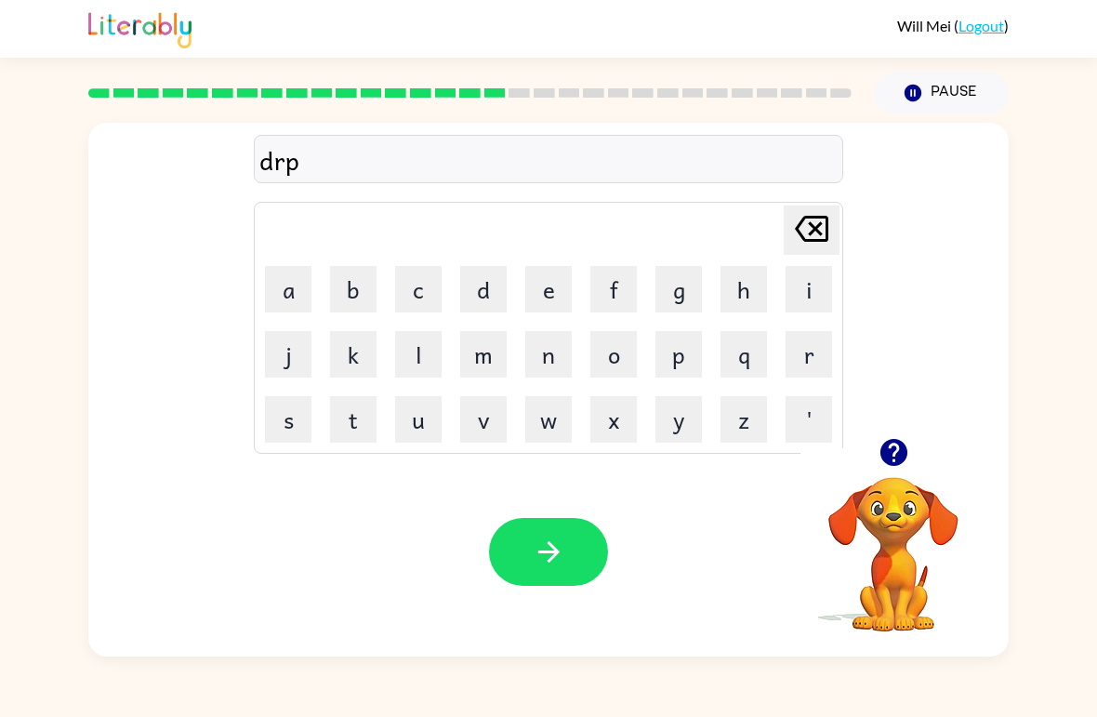
click at [762, 237] on icon "[PERSON_NAME] last character input" at bounding box center [811, 228] width 45 height 45
click at [615, 369] on button "o" at bounding box center [613, 354] width 46 height 46
click at [664, 373] on button "p" at bounding box center [679, 354] width 46 height 46
click at [762, 292] on button "i" at bounding box center [809, 289] width 46 height 46
click at [547, 341] on button "n" at bounding box center [548, 354] width 46 height 46
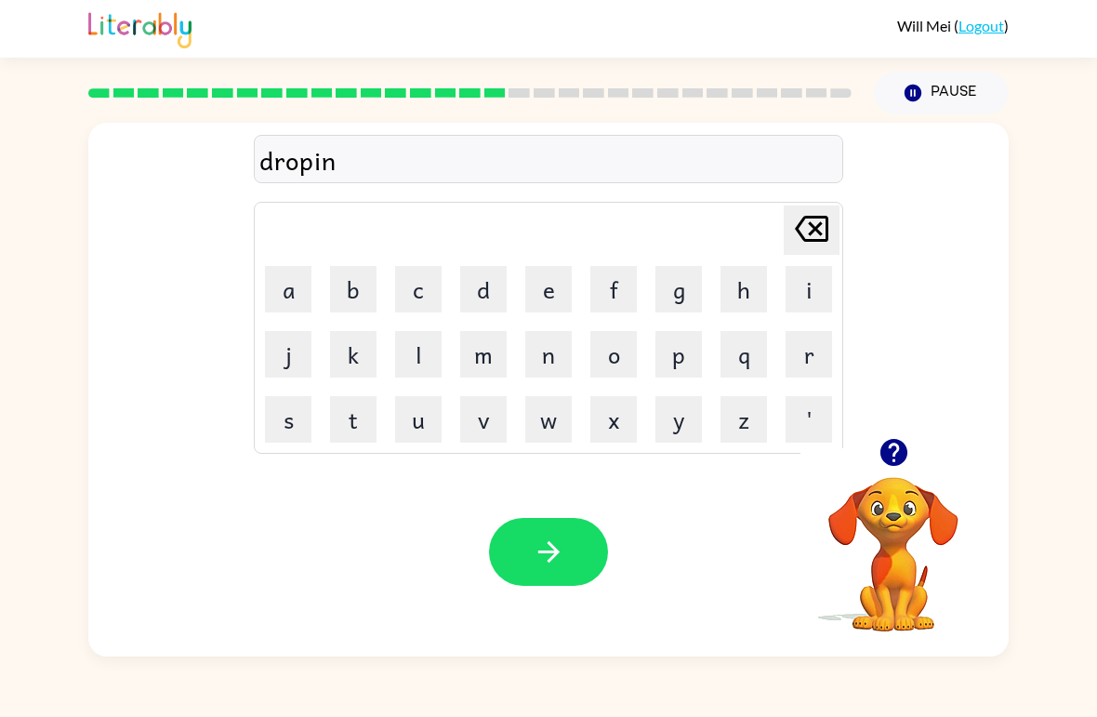
click at [746, 344] on button "q" at bounding box center [744, 354] width 46 height 46
click at [762, 240] on icon at bounding box center [811, 229] width 33 height 26
click at [699, 264] on td "g" at bounding box center [678, 289] width 63 height 63
click at [678, 281] on button "g" at bounding box center [679, 289] width 46 height 46
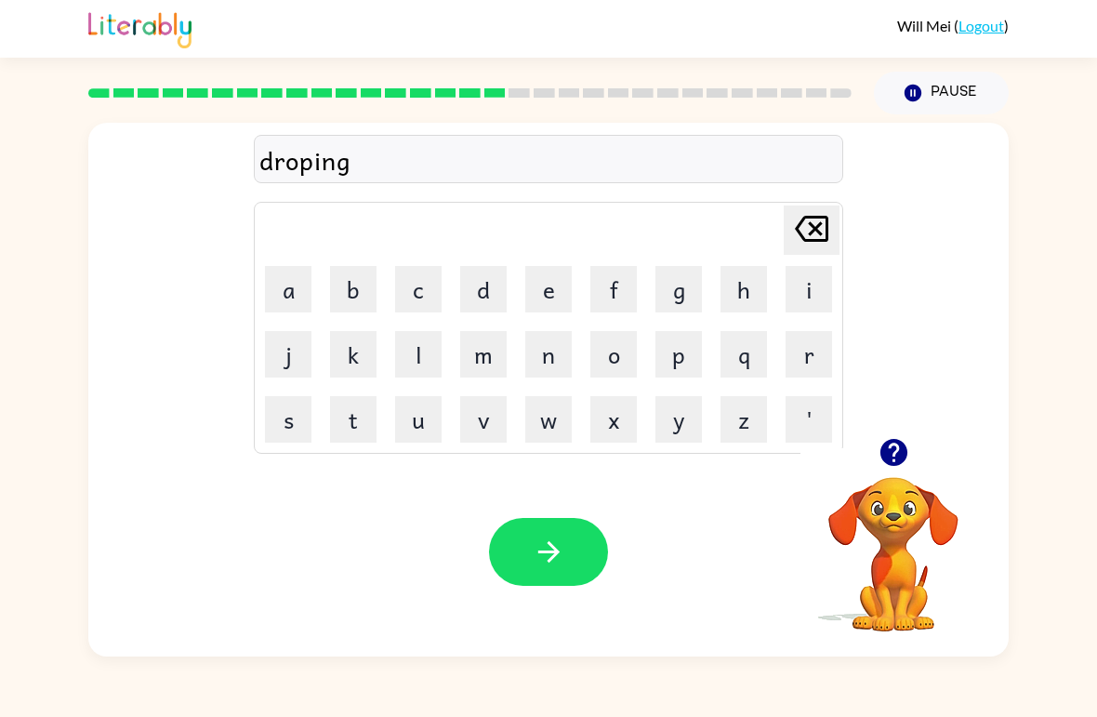
click at [571, 585] on button "button" at bounding box center [548, 552] width 119 height 68
click at [410, 345] on button "l" at bounding box center [418, 354] width 46 height 46
click at [762, 233] on icon "[PERSON_NAME] last character input" at bounding box center [811, 228] width 45 height 45
click at [746, 284] on button "h" at bounding box center [744, 289] width 46 height 46
click at [539, 285] on button "e" at bounding box center [548, 289] width 46 height 46
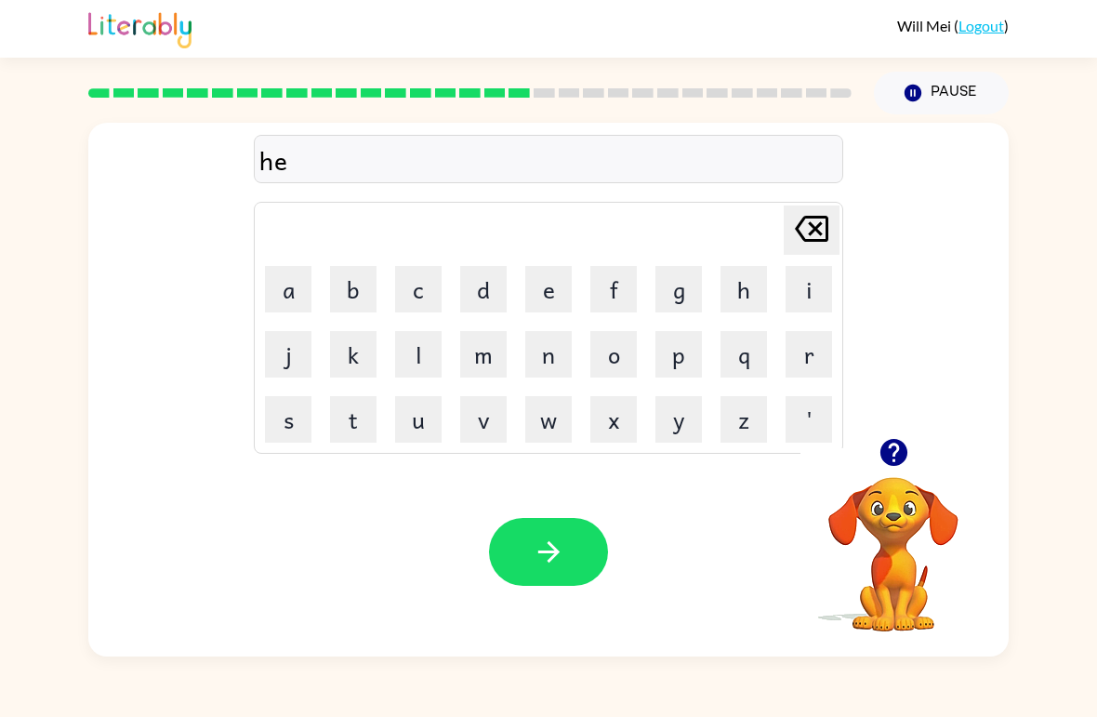
click at [762, 350] on button "r" at bounding box center [809, 354] width 46 height 46
click at [580, 583] on button "button" at bounding box center [548, 552] width 119 height 68
click at [762, 452] on button "button" at bounding box center [893, 452] width 47 height 47
click at [762, 366] on button "r" at bounding box center [809, 354] width 46 height 46
click at [762, 277] on button "i" at bounding box center [809, 289] width 46 height 46
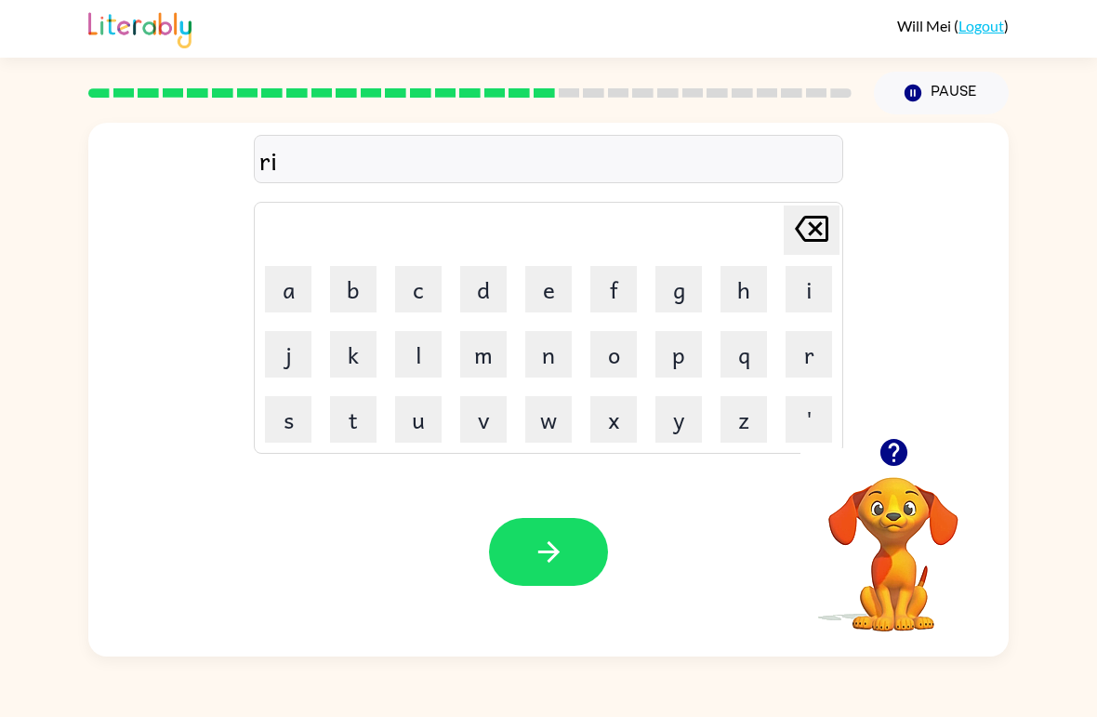
click at [694, 373] on button "p" at bounding box center [679, 354] width 46 height 46
click at [762, 247] on icon "[PERSON_NAME] last character input" at bounding box center [811, 228] width 45 height 45
click at [762, 231] on icon at bounding box center [811, 229] width 33 height 26
click at [543, 286] on button "e" at bounding box center [548, 289] width 46 height 46
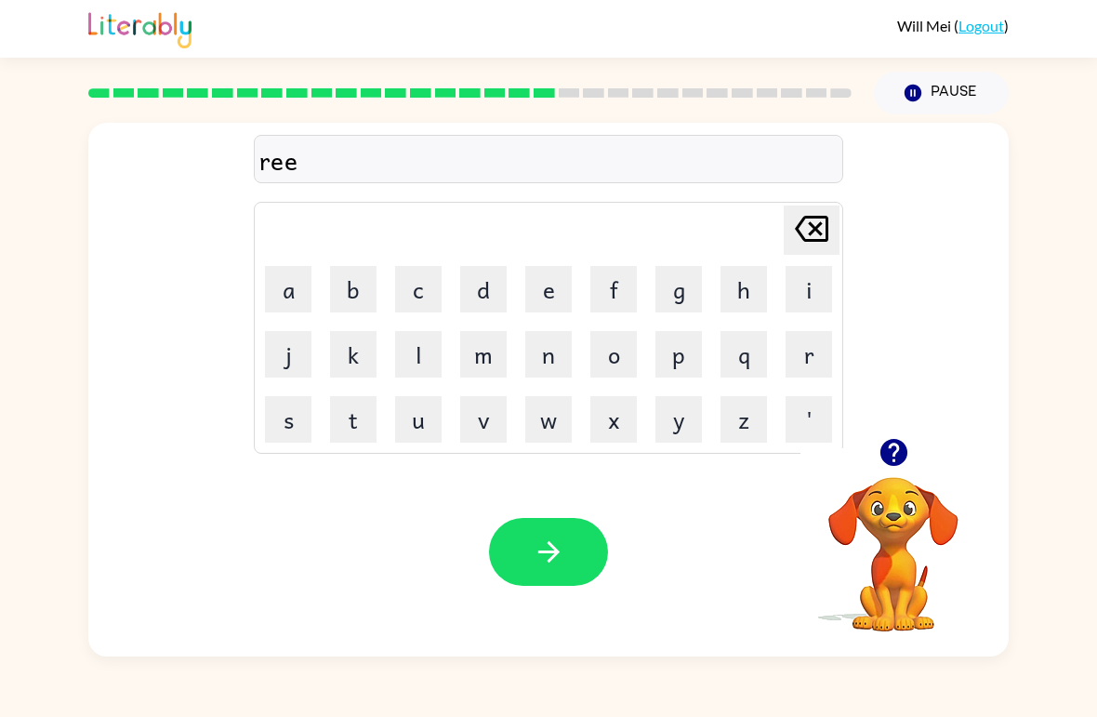
click at [762, 239] on icon "[PERSON_NAME] last character input" at bounding box center [811, 228] width 45 height 45
click at [405, 296] on button "c" at bounding box center [418, 289] width 46 height 46
click at [739, 272] on button "h" at bounding box center [744, 289] width 46 height 46
click at [539, 577] on button "button" at bounding box center [548, 552] width 119 height 68
click at [762, 283] on button "i" at bounding box center [809, 289] width 46 height 46
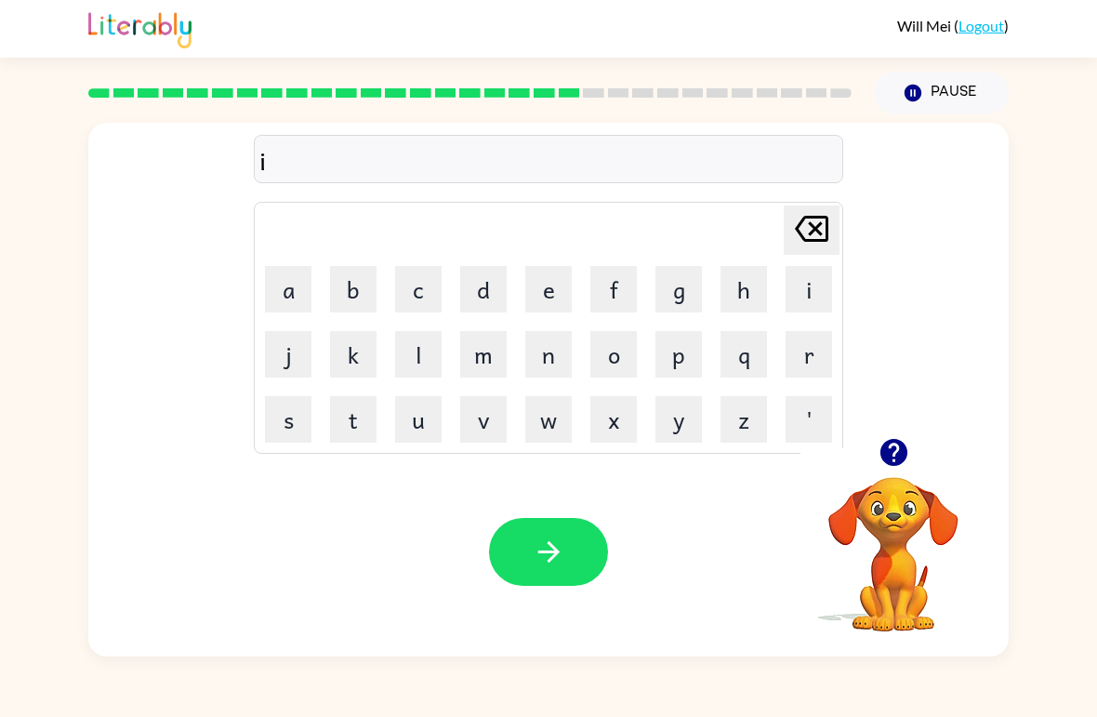
click at [762, 216] on icon "[PERSON_NAME] last character input" at bounding box center [811, 228] width 45 height 45
click at [762, 215] on icon "[PERSON_NAME] last character input" at bounding box center [811, 228] width 45 height 45
click at [742, 279] on button "h" at bounding box center [744, 289] width 46 height 46
click at [762, 284] on button "i" at bounding box center [809, 289] width 46 height 46
click at [557, 356] on button "n" at bounding box center [548, 354] width 46 height 46
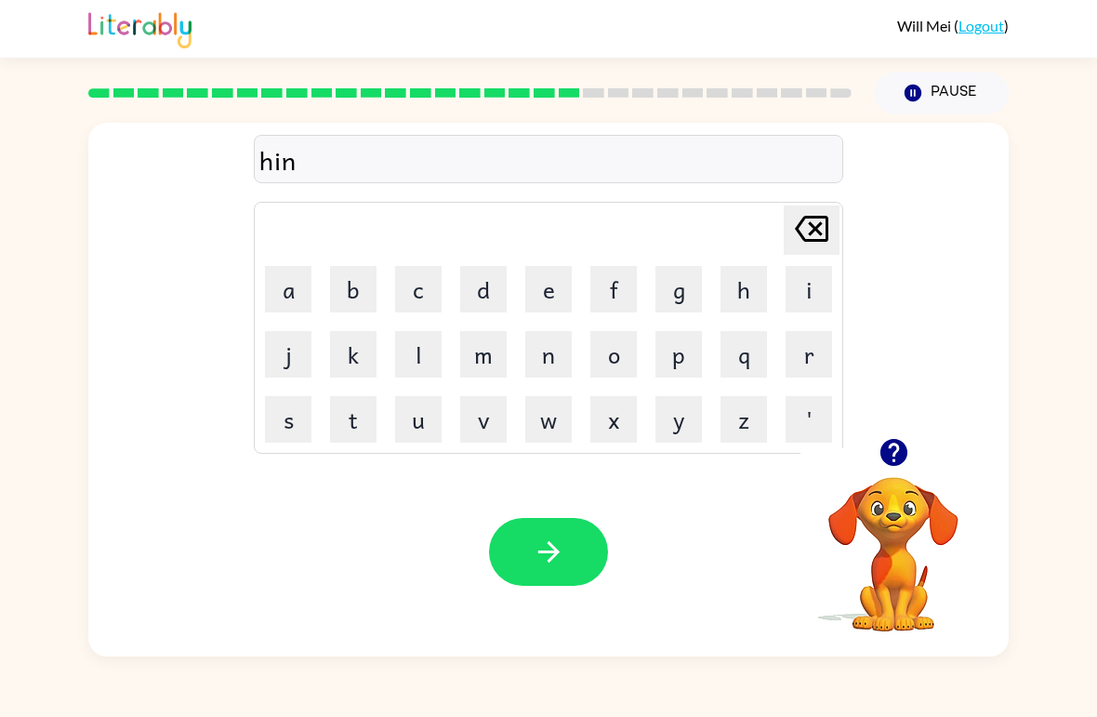
click at [762, 474] on button "button" at bounding box center [893, 452] width 47 height 47
click at [105, 599] on div "Your browser must support playing .mp4 files to use Literably. Please try using…" at bounding box center [548, 551] width 921 height 209
click at [516, 558] on button "button" at bounding box center [548, 552] width 119 height 68
click at [762, 312] on button "i" at bounding box center [809, 289] width 46 height 46
click at [762, 341] on button "r" at bounding box center [809, 354] width 46 height 46
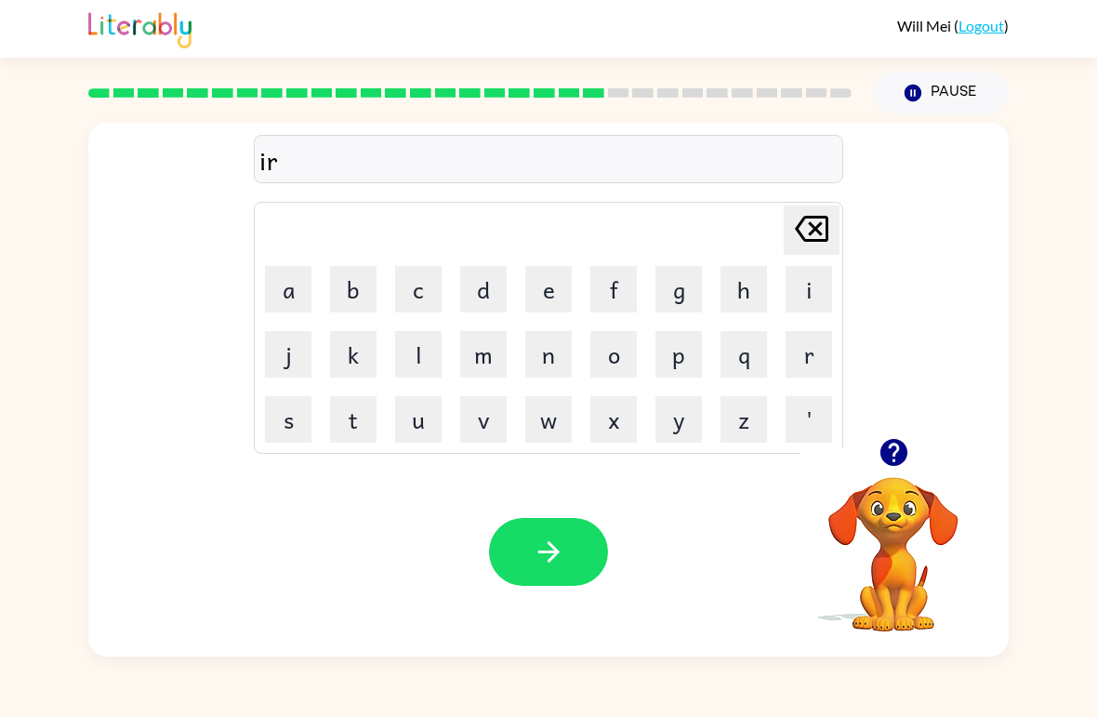
click at [762, 283] on button "i" at bounding box center [809, 289] width 46 height 46
click at [282, 419] on button "s" at bounding box center [288, 419] width 46 height 46
click at [762, 234] on icon "[PERSON_NAME] last character input" at bounding box center [811, 228] width 45 height 45
click at [762, 233] on icon "[PERSON_NAME] last character input" at bounding box center [811, 228] width 45 height 45
click at [762, 231] on icon "[PERSON_NAME] last character input" at bounding box center [811, 228] width 45 height 45
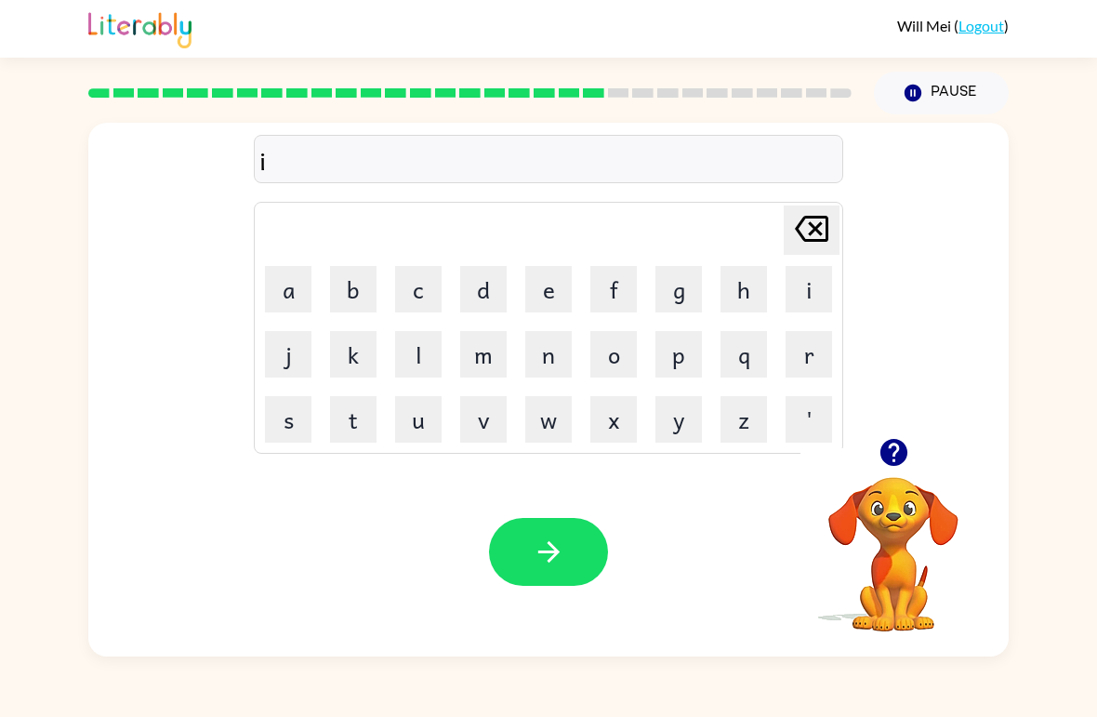
click at [762, 230] on icon "[PERSON_NAME] last character input" at bounding box center [811, 228] width 45 height 45
click at [762, 242] on icon "[PERSON_NAME] last character input" at bounding box center [811, 228] width 45 height 45
click at [762, 355] on button "r" at bounding box center [809, 354] width 46 height 46
click at [762, 296] on button "i" at bounding box center [809, 289] width 46 height 46
click at [280, 421] on button "s" at bounding box center [288, 419] width 46 height 46
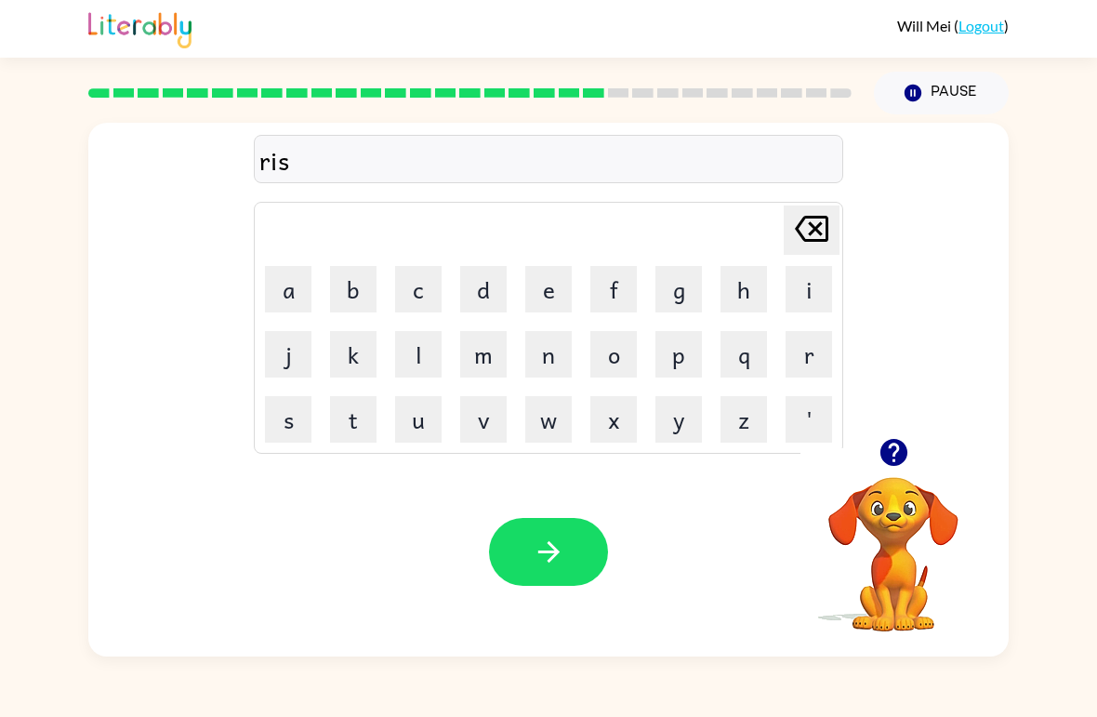
click at [505, 567] on button "button" at bounding box center [548, 552] width 119 height 68
click at [762, 349] on button "r" at bounding box center [809, 354] width 46 height 46
click at [762, 68] on div "[PERSON_NAME] ( Logout ) Pause Pause r Delete Delete last character input a b c…" at bounding box center [548, 358] width 1097 height 717
click at [762, 306] on button "i" at bounding box center [809, 289] width 46 height 46
click at [696, 210] on td "[PERSON_NAME] last character input" at bounding box center [549, 230] width 584 height 51
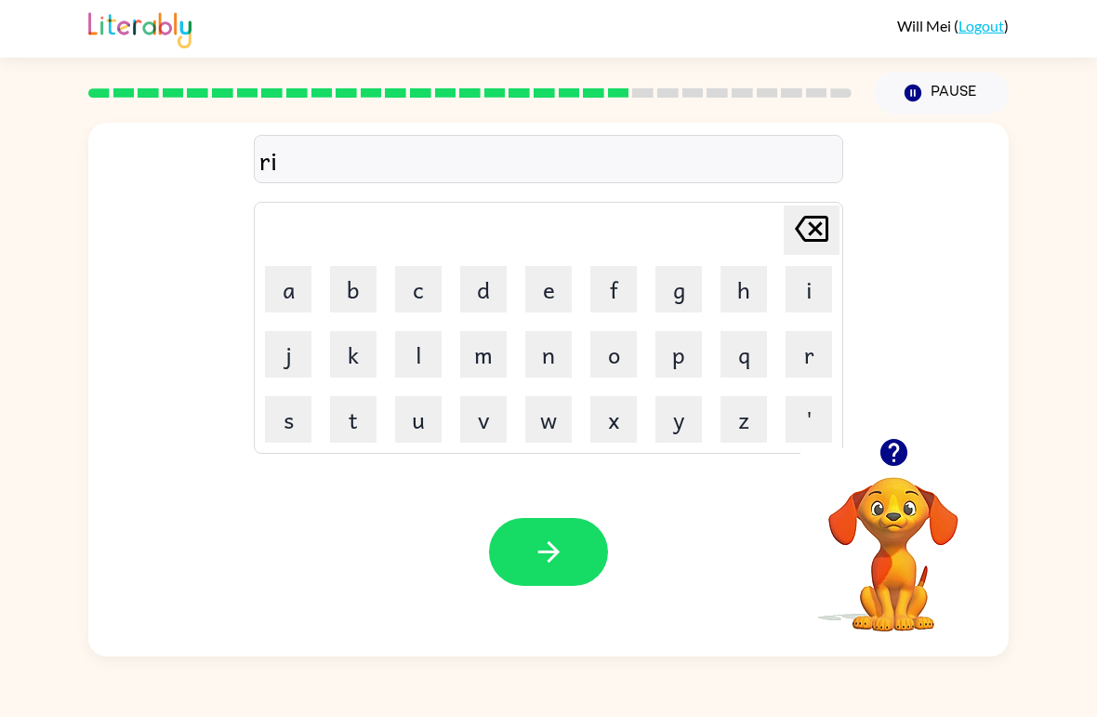
click at [762, 238] on icon "[PERSON_NAME] last character input" at bounding box center [811, 228] width 45 height 45
click at [286, 276] on button "a" at bounding box center [288, 289] width 46 height 46
click at [616, 346] on button "o" at bounding box center [613, 354] width 46 height 46
click at [762, 254] on div "[PERSON_NAME] last character input" at bounding box center [811, 229] width 45 height 47
click at [544, 366] on button "n" at bounding box center [548, 354] width 46 height 46
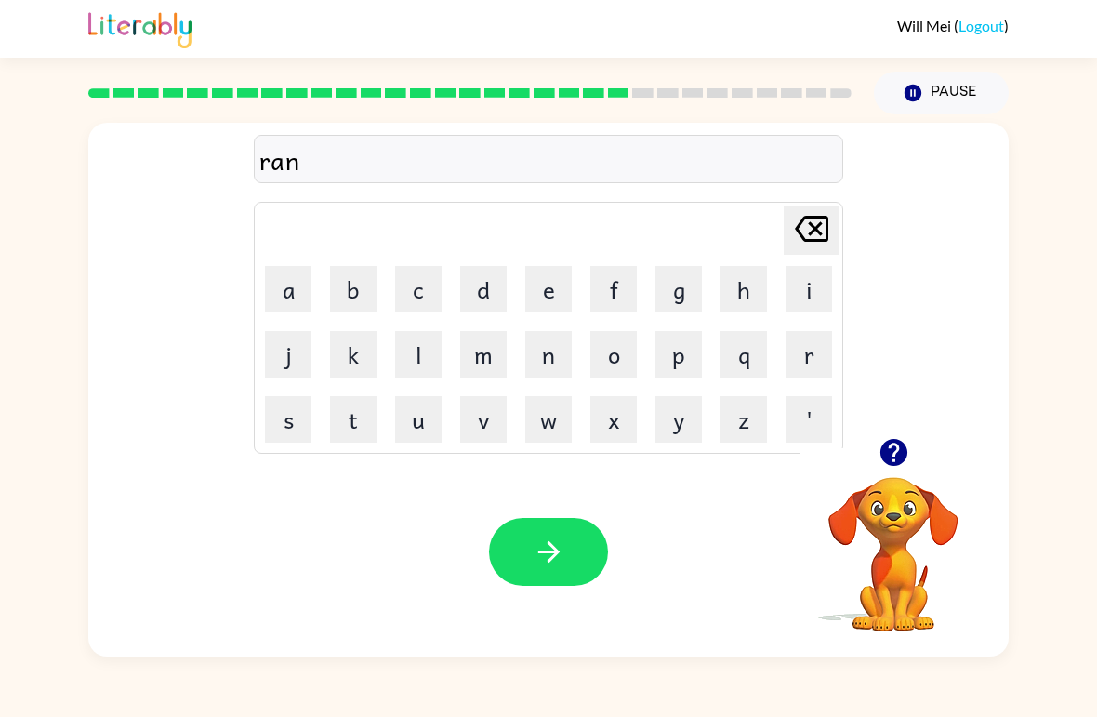
click at [762, 242] on icon "[PERSON_NAME] last character input" at bounding box center [811, 228] width 45 height 45
click at [762, 245] on icon "[PERSON_NAME] last character input" at bounding box center [811, 228] width 45 height 45
click at [281, 299] on button "a" at bounding box center [288, 289] width 46 height 46
click at [762, 291] on button "i" at bounding box center [809, 289] width 46 height 46
click at [559, 351] on button "n" at bounding box center [548, 354] width 46 height 46
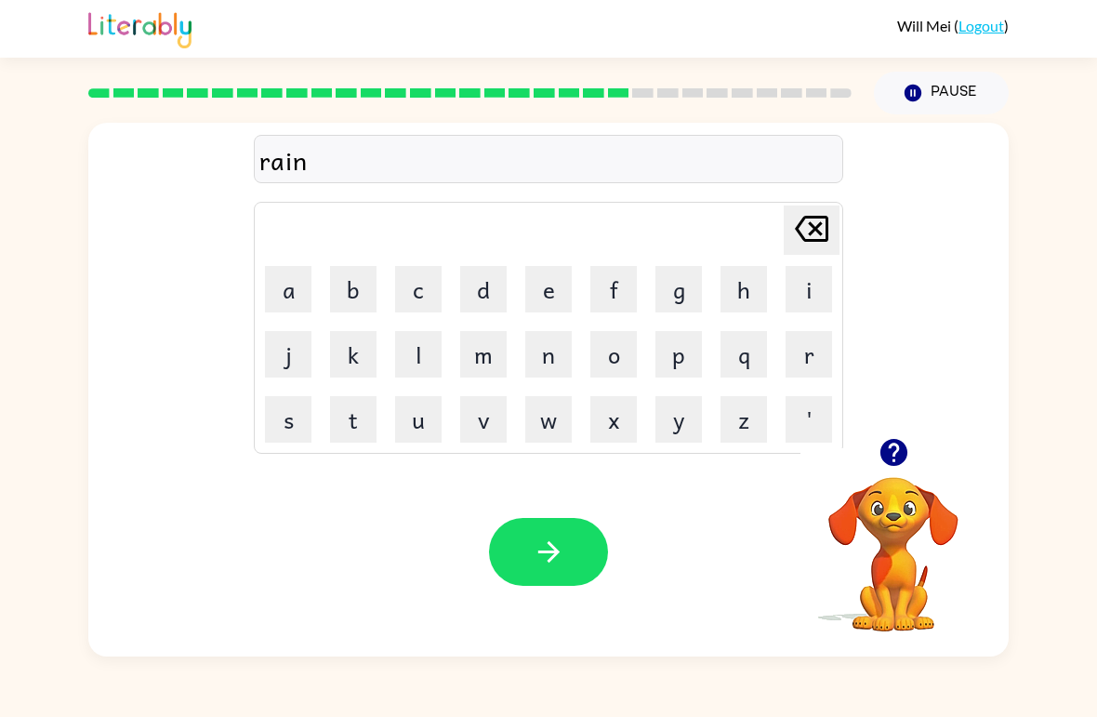
click at [418, 283] on button "c" at bounding box center [418, 289] width 46 height 46
click at [620, 350] on button "o" at bounding box center [613, 354] width 46 height 46
click at [337, 422] on button "t" at bounding box center [353, 419] width 46 height 46
click at [762, 226] on icon at bounding box center [811, 229] width 33 height 26
click at [330, 432] on button "t" at bounding box center [353, 419] width 46 height 46
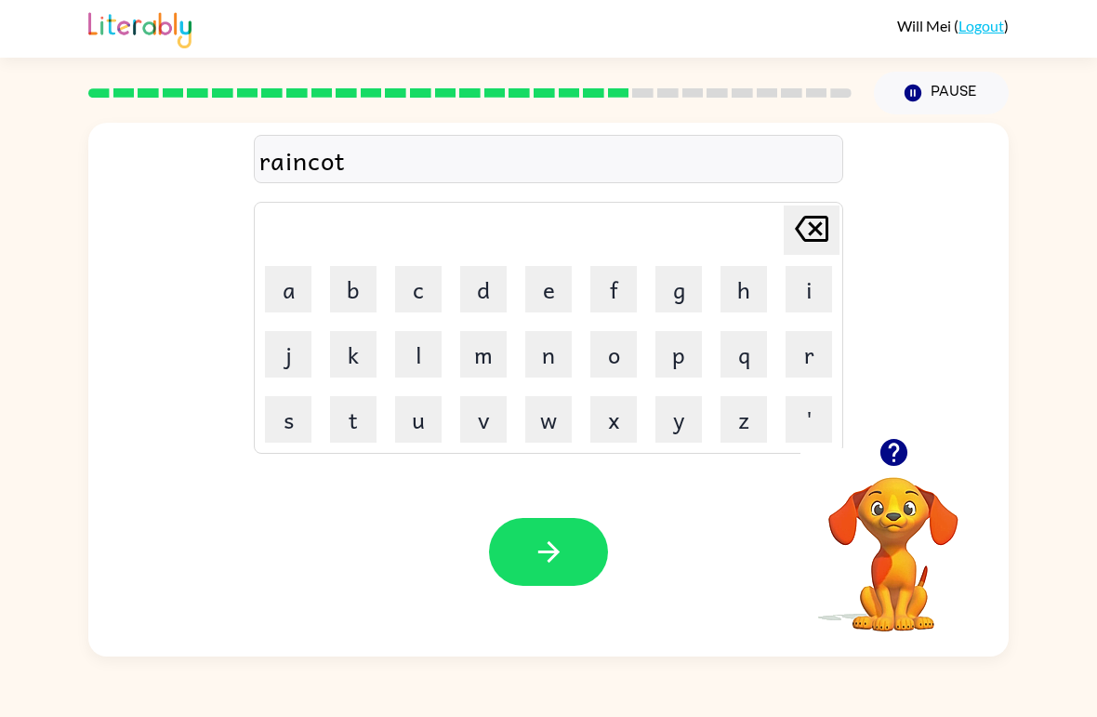
click at [517, 548] on button "button" at bounding box center [548, 552] width 119 height 68
click at [348, 297] on button "b" at bounding box center [353, 289] width 46 height 46
click at [587, 540] on button "button" at bounding box center [548, 552] width 119 height 68
click at [284, 296] on button "a" at bounding box center [288, 289] width 46 height 46
click at [543, 343] on button "n" at bounding box center [548, 354] width 46 height 46
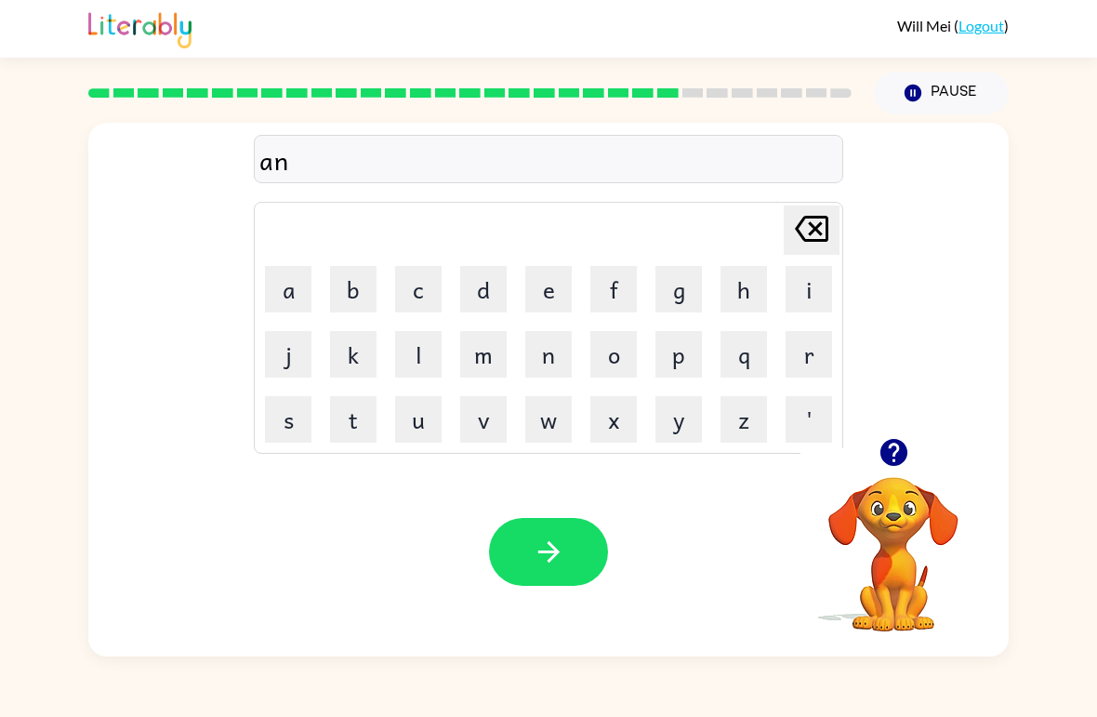
click at [484, 405] on button "v" at bounding box center [483, 419] width 46 height 46
click at [289, 304] on button "a" at bounding box center [288, 289] width 46 height 46
click at [533, 365] on button "n" at bounding box center [548, 354] width 46 height 46
click at [351, 420] on button "t" at bounding box center [353, 419] width 46 height 46
click at [533, 274] on button "e" at bounding box center [548, 289] width 46 height 46
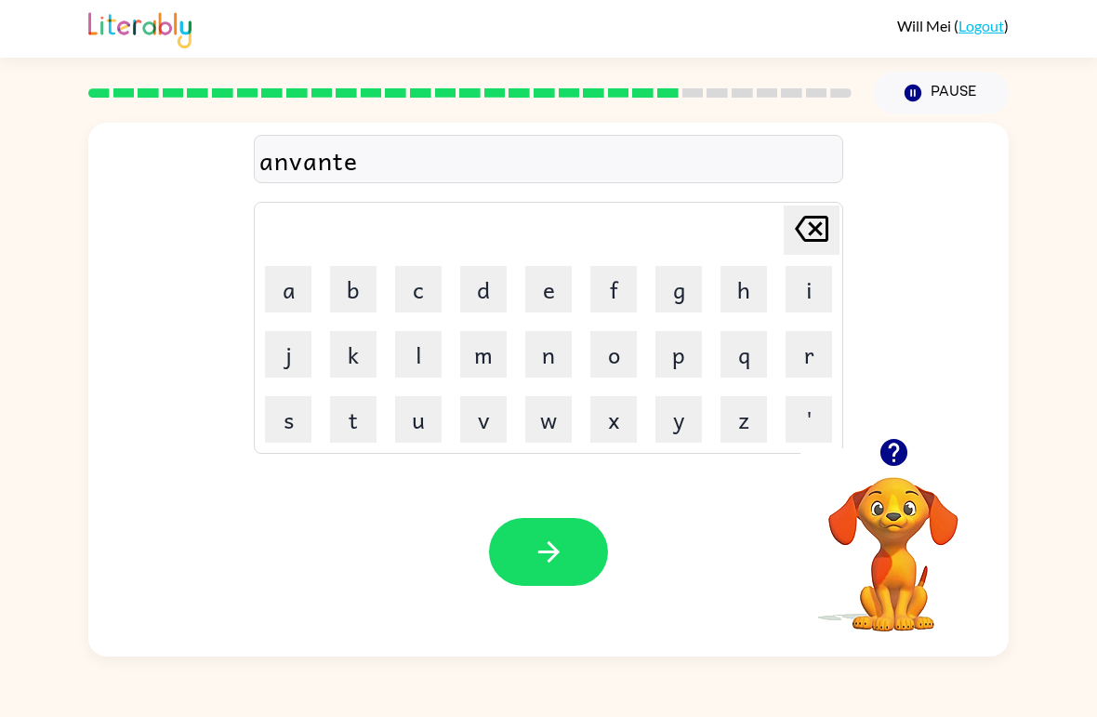
click at [526, 606] on div "Your browser must support playing .mp4 files to use Literably. Please try using…" at bounding box center [548, 551] width 921 height 209
click at [530, 584] on button "button" at bounding box center [548, 552] width 119 height 68
click at [0, 232] on div "[PERSON_NAME] last character input a b c d e f g h i j k l m n o p q r s t u v …" at bounding box center [548, 385] width 1097 height 542
click at [762, 491] on video "Your browser must support playing .mp4 files to use Literably. Please try using…" at bounding box center [894, 541] width 186 height 186
click at [762, 427] on div "[PERSON_NAME] last character input a b c d e f g h i j k l m n o p q r s t u v …" at bounding box center [548, 280] width 921 height 315
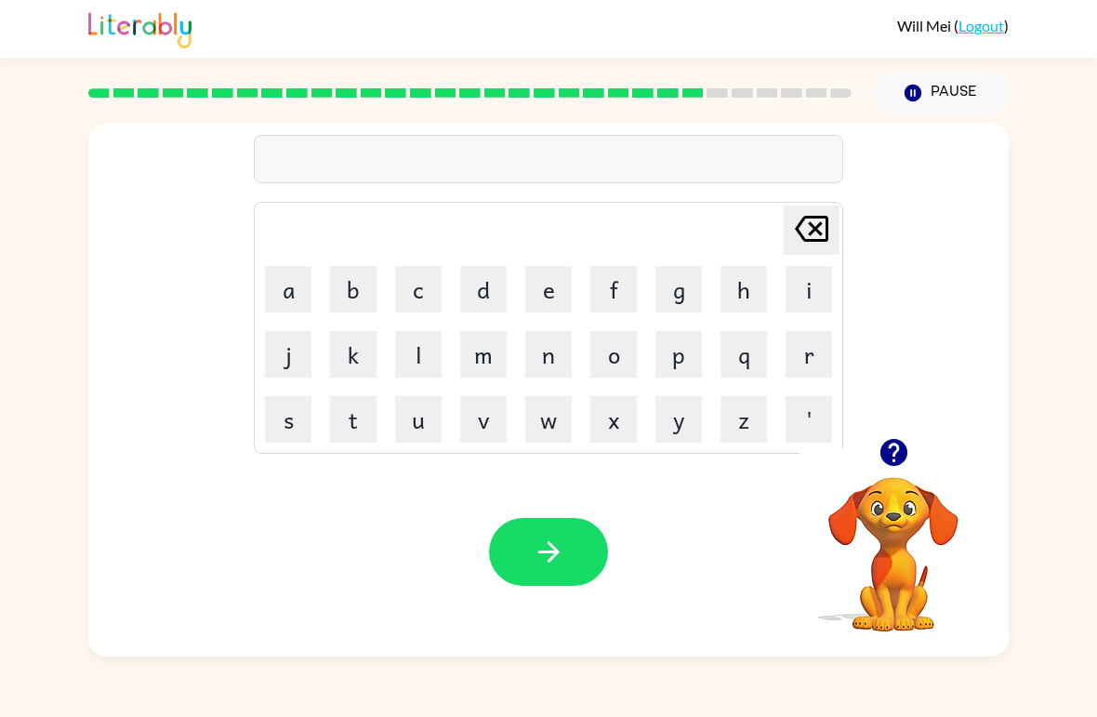
click at [762, 454] on icon "button" at bounding box center [893, 452] width 27 height 27
click at [276, 424] on button "s" at bounding box center [288, 419] width 46 height 46
click at [405, 431] on button "u" at bounding box center [418, 419] width 46 height 46
click at [541, 361] on button "n" at bounding box center [548, 354] width 46 height 46
click at [411, 371] on button "l" at bounding box center [418, 354] width 46 height 46
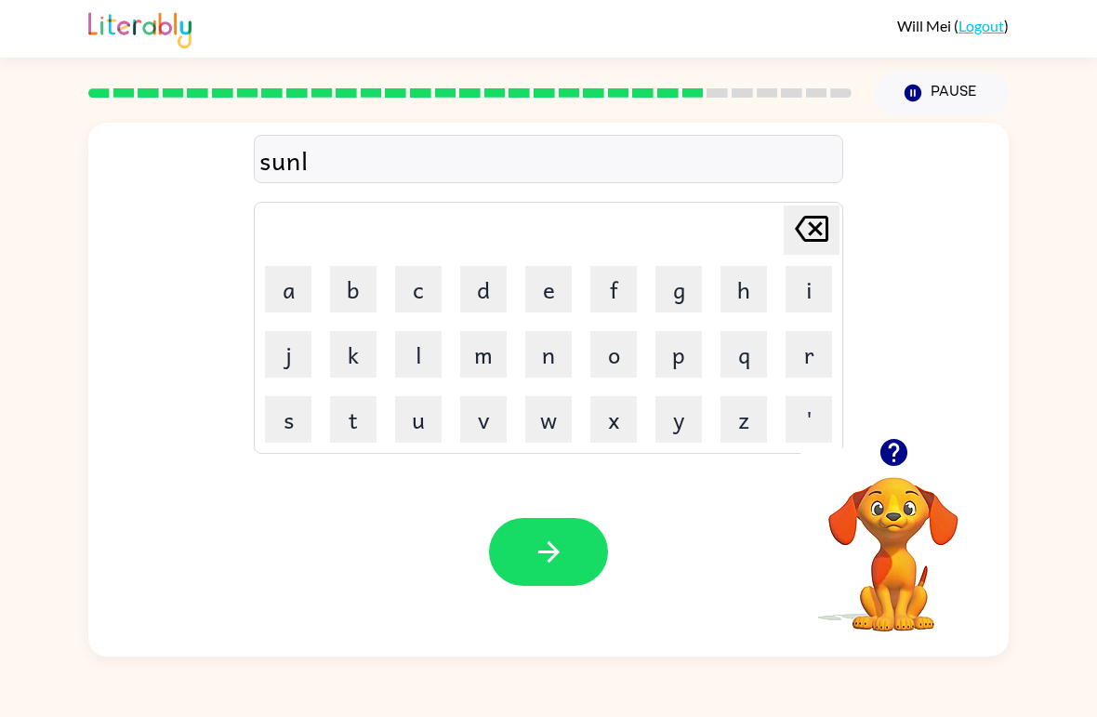
click at [762, 299] on button "i" at bounding box center [809, 289] width 46 height 46
click at [357, 439] on button "t" at bounding box center [353, 419] width 46 height 46
click at [515, 534] on button "button" at bounding box center [548, 552] width 119 height 68
click at [762, 456] on button "button" at bounding box center [893, 452] width 47 height 47
click at [460, 277] on button "d" at bounding box center [483, 289] width 46 height 46
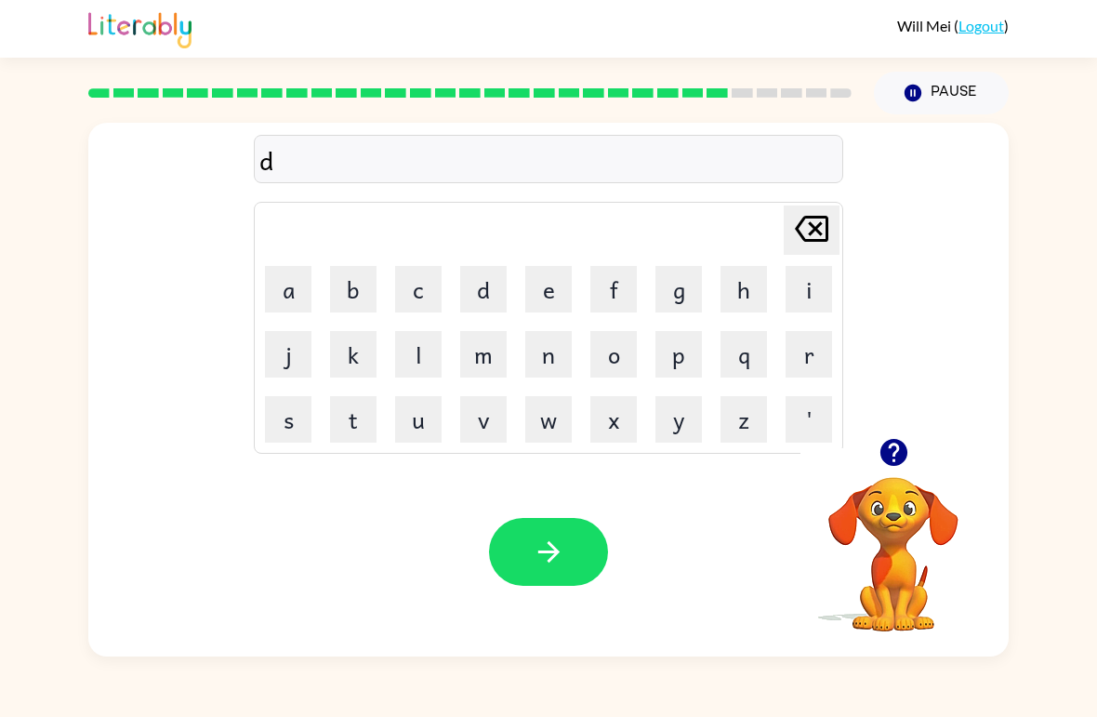
click at [540, 285] on button "e" at bounding box center [548, 289] width 46 height 46
click at [283, 429] on button "s" at bounding box center [288, 419] width 46 height 46
click at [360, 354] on button "k" at bounding box center [353, 354] width 46 height 46
click at [427, 422] on button "u" at bounding box center [418, 419] width 46 height 46
click at [484, 425] on button "v" at bounding box center [483, 419] width 46 height 46
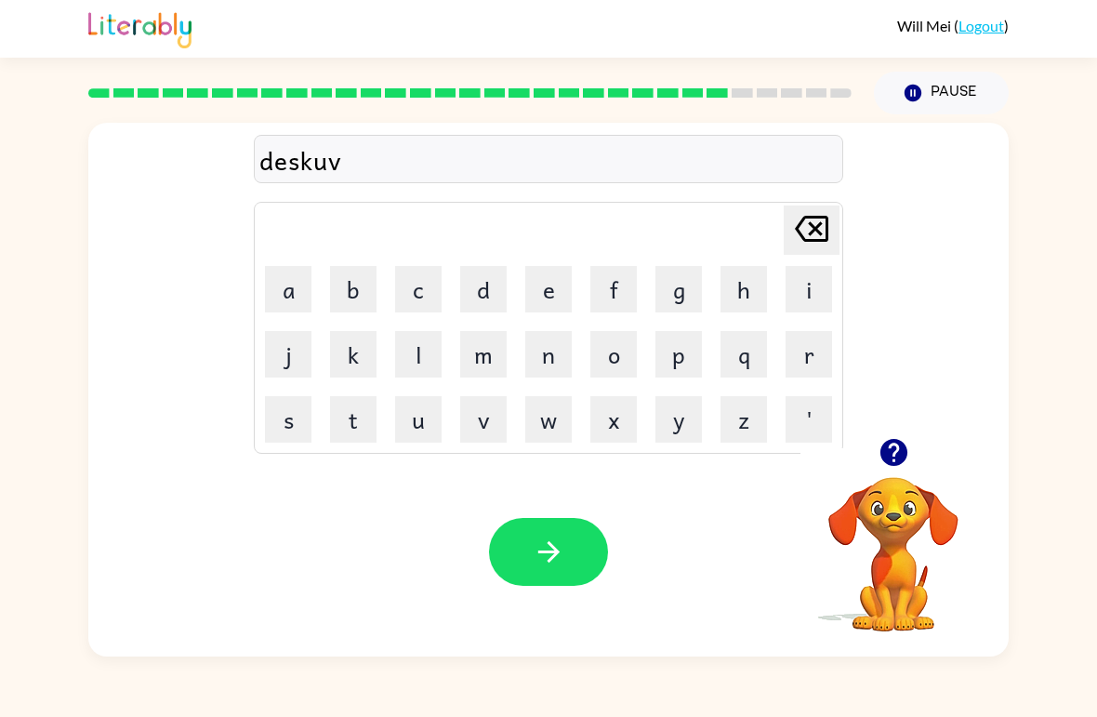
click at [561, 290] on button "e" at bounding box center [548, 289] width 46 height 46
click at [762, 362] on button "r" at bounding box center [809, 354] width 46 height 46
click at [511, 598] on div "Your browser must support playing .mp4 files to use Literably. Please try using…" at bounding box center [548, 551] width 921 height 209
click at [539, 576] on button "button" at bounding box center [548, 552] width 119 height 68
click at [506, 331] on button "m" at bounding box center [483, 354] width 46 height 46
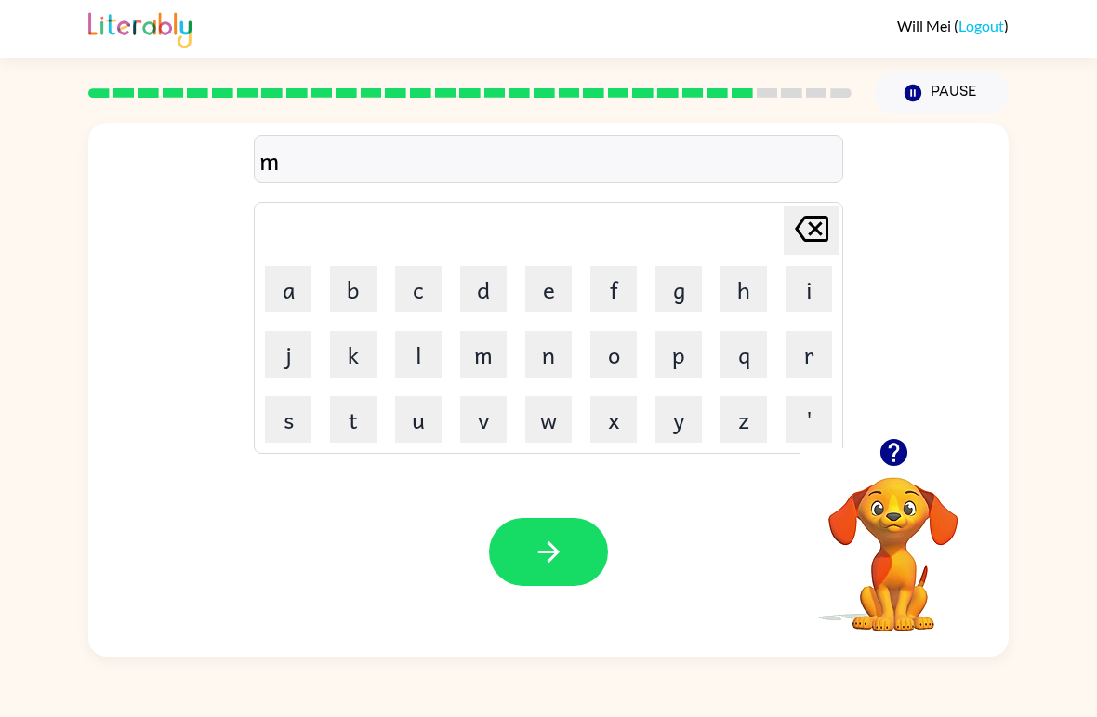
click at [629, 361] on button "o" at bounding box center [613, 354] width 46 height 46
click at [544, 365] on button "n" at bounding box center [548, 354] width 46 height 46
click at [543, 365] on button "n" at bounding box center [548, 354] width 46 height 46
click at [762, 242] on icon at bounding box center [811, 229] width 33 height 26
click at [515, 560] on button "button" at bounding box center [548, 552] width 119 height 68
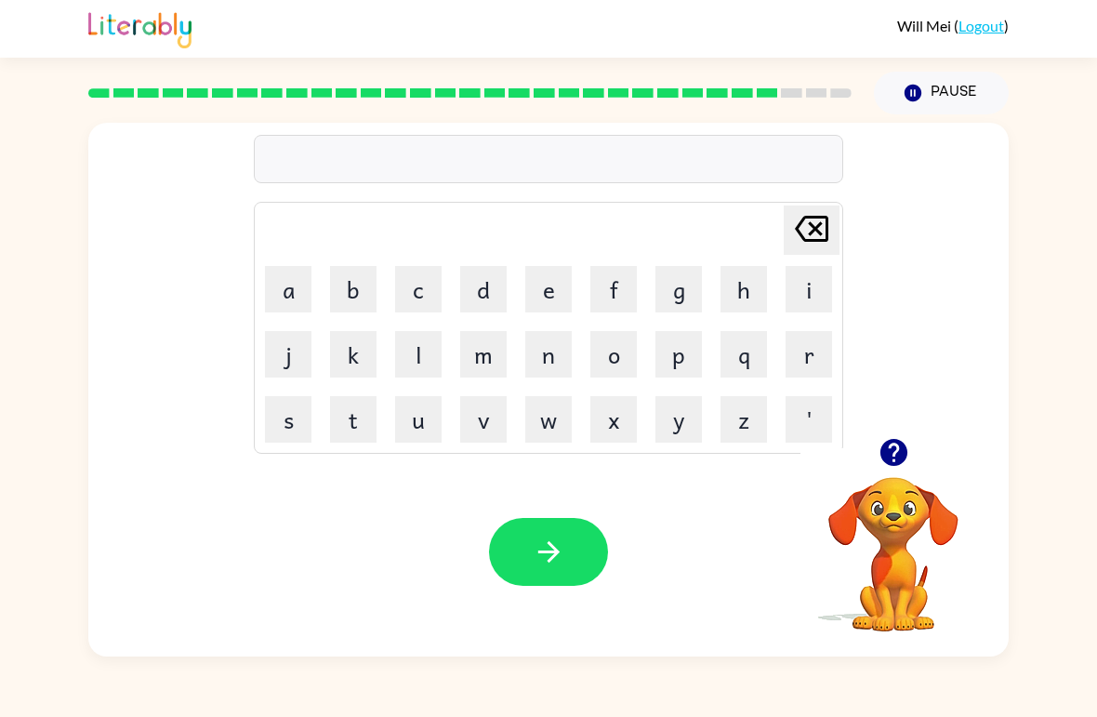
click at [547, 414] on button "w" at bounding box center [548, 419] width 46 height 46
click at [554, 285] on button "e" at bounding box center [548, 289] width 46 height 46
click at [553, 285] on button "e" at bounding box center [548, 289] width 46 height 46
click at [417, 343] on button "l" at bounding box center [418, 354] width 46 height 46
click at [549, 545] on icon "button" at bounding box center [547, 551] width 21 height 21
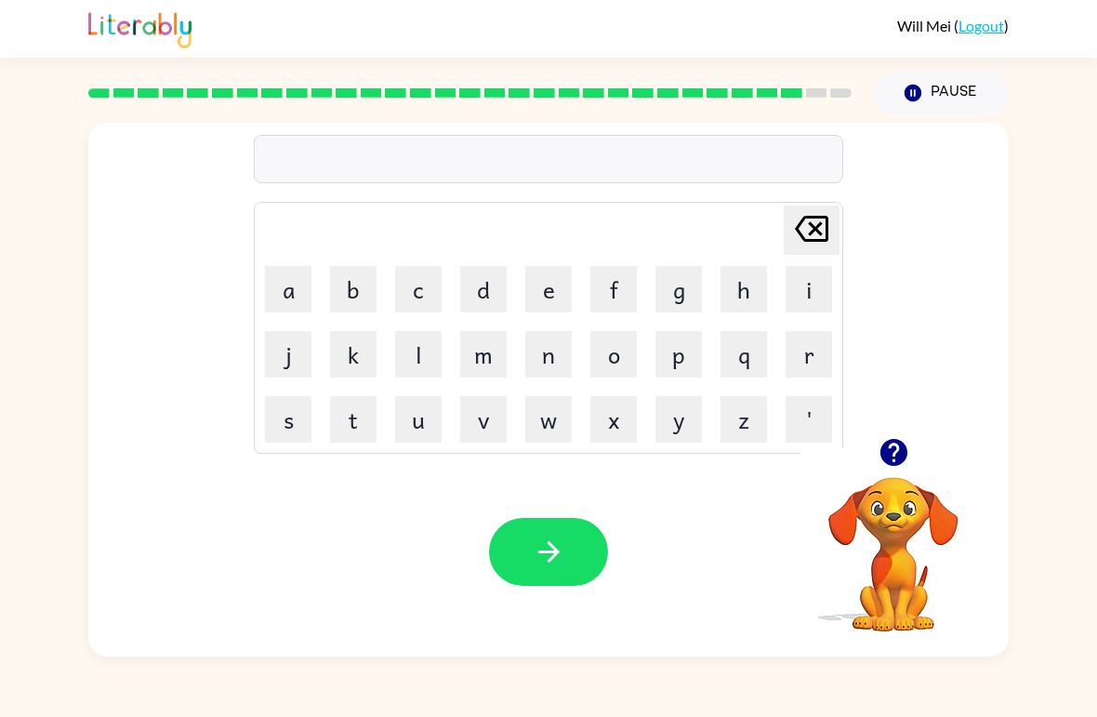
click at [357, 292] on button "b" at bounding box center [353, 289] width 46 height 46
click at [550, 275] on button "e" at bounding box center [548, 289] width 46 height 46
click at [562, 352] on button "n" at bounding box center [548, 354] width 46 height 46
click at [358, 426] on button "t" at bounding box center [353, 419] width 46 height 46
click at [570, 546] on button "button" at bounding box center [548, 552] width 119 height 68
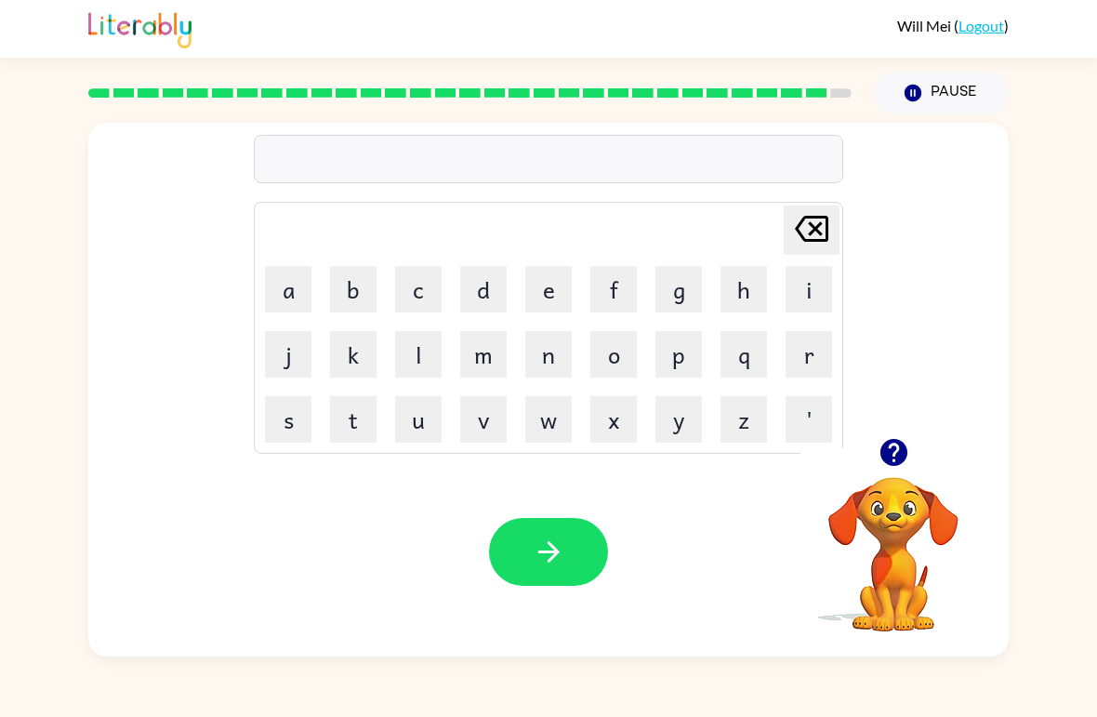
click at [285, 297] on button "a" at bounding box center [288, 289] width 46 height 46
click at [593, 270] on button "f" at bounding box center [613, 289] width 46 height 46
click at [369, 430] on button "t" at bounding box center [353, 419] width 46 height 46
click at [543, 357] on button "n" at bounding box center [548, 354] width 46 height 46
click at [610, 346] on button "o" at bounding box center [613, 354] width 46 height 46
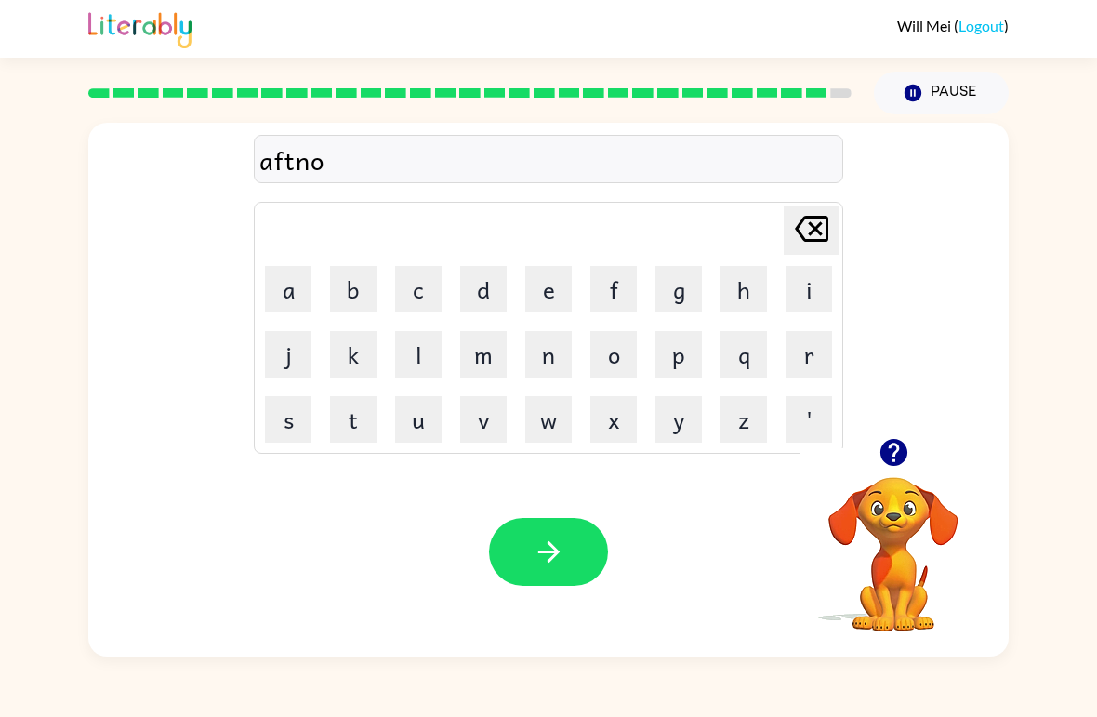
click at [608, 347] on button "o" at bounding box center [613, 354] width 46 height 46
click at [533, 354] on button "n" at bounding box center [548, 354] width 46 height 46
click at [503, 541] on button "button" at bounding box center [548, 552] width 119 height 68
